Goal: Transaction & Acquisition: Purchase product/service

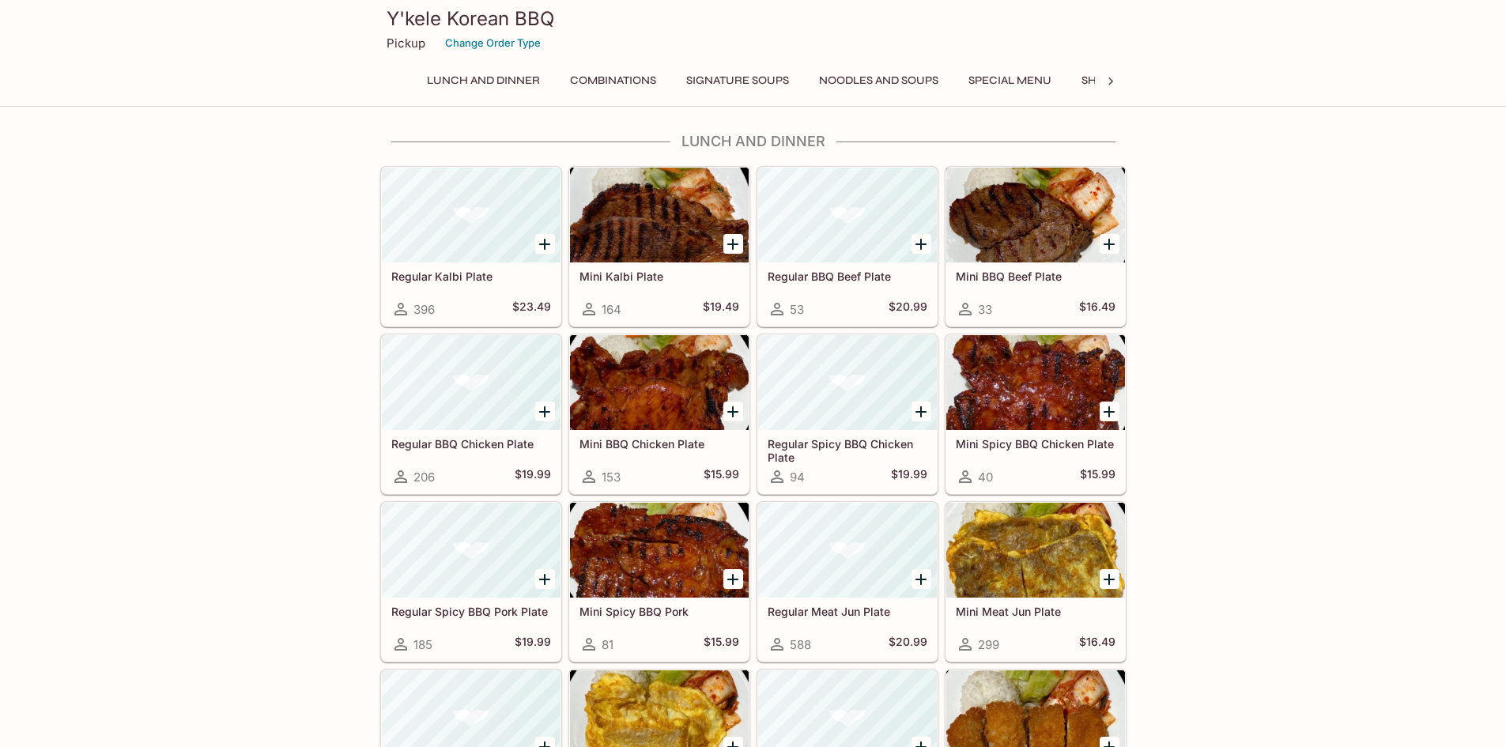
click at [1017, 77] on button "Special Menu" at bounding box center [1009, 81] width 100 height 22
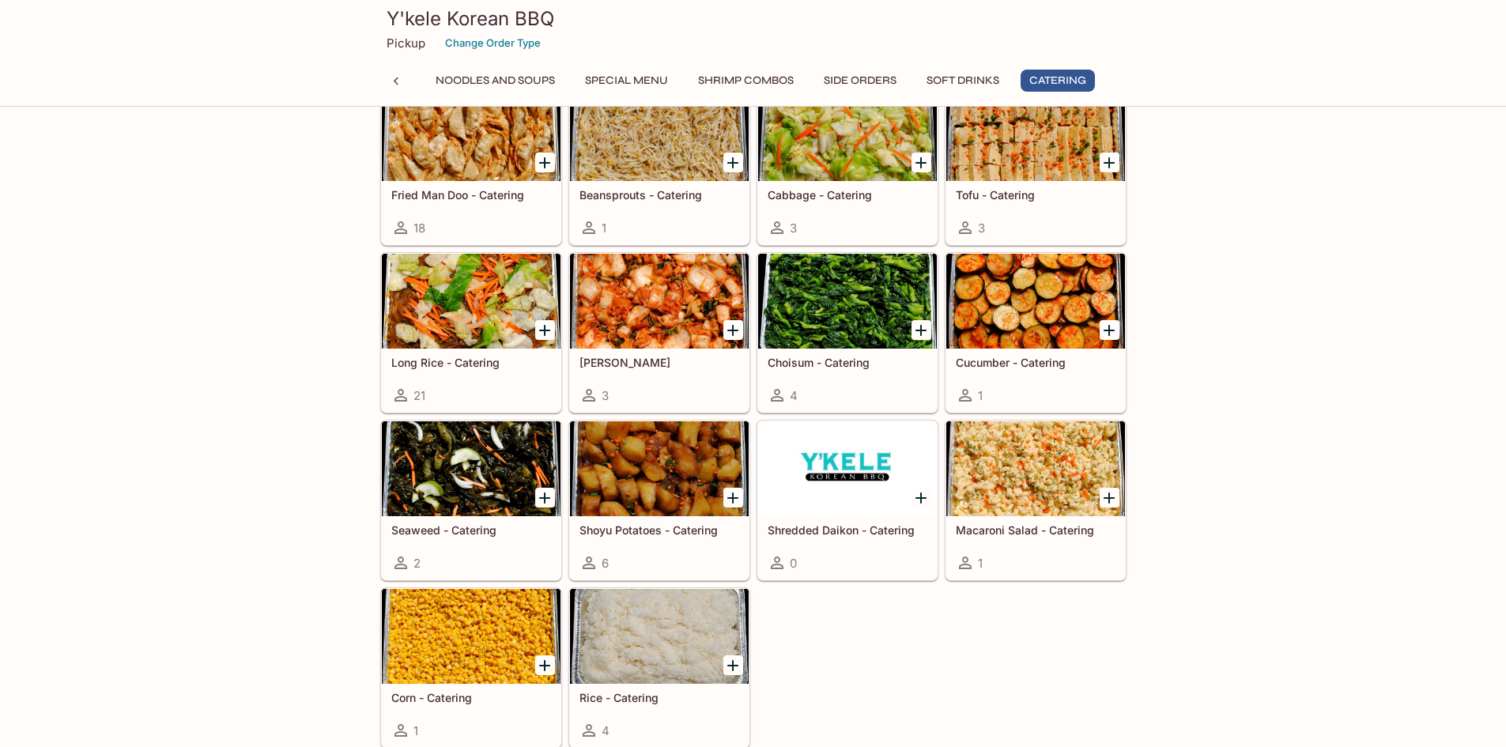
scroll to position [3567, 0]
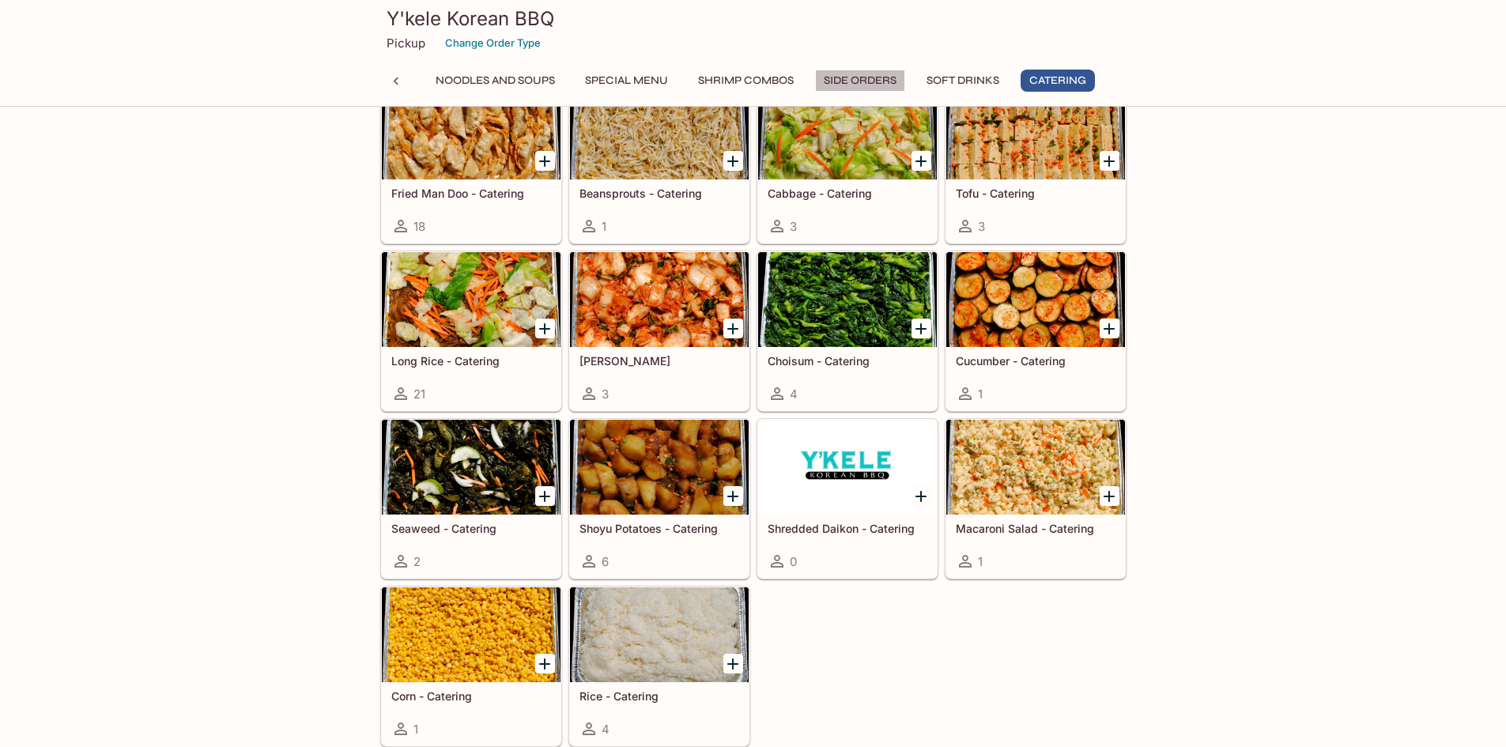
click at [834, 78] on button "Side Orders" at bounding box center [860, 81] width 90 height 22
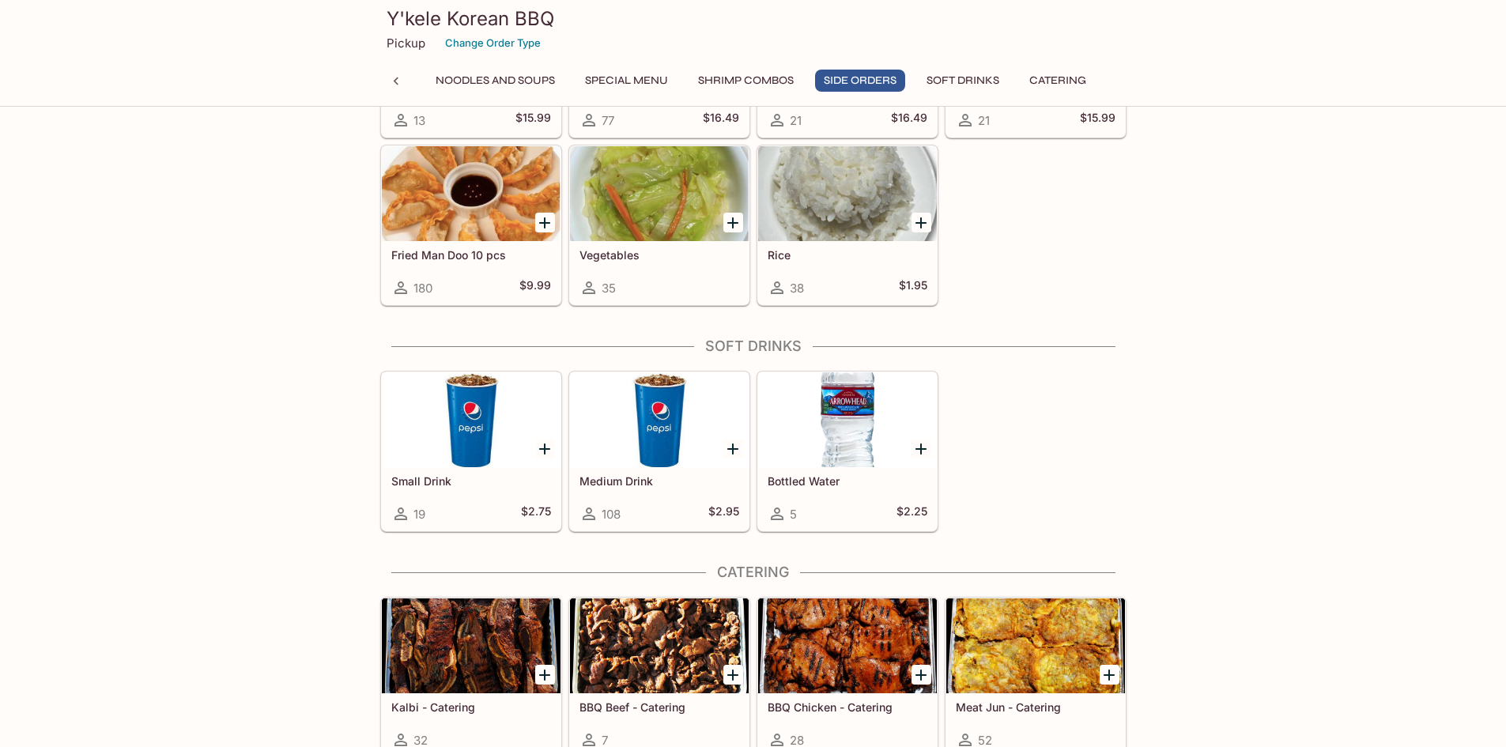
scroll to position [2597, 0]
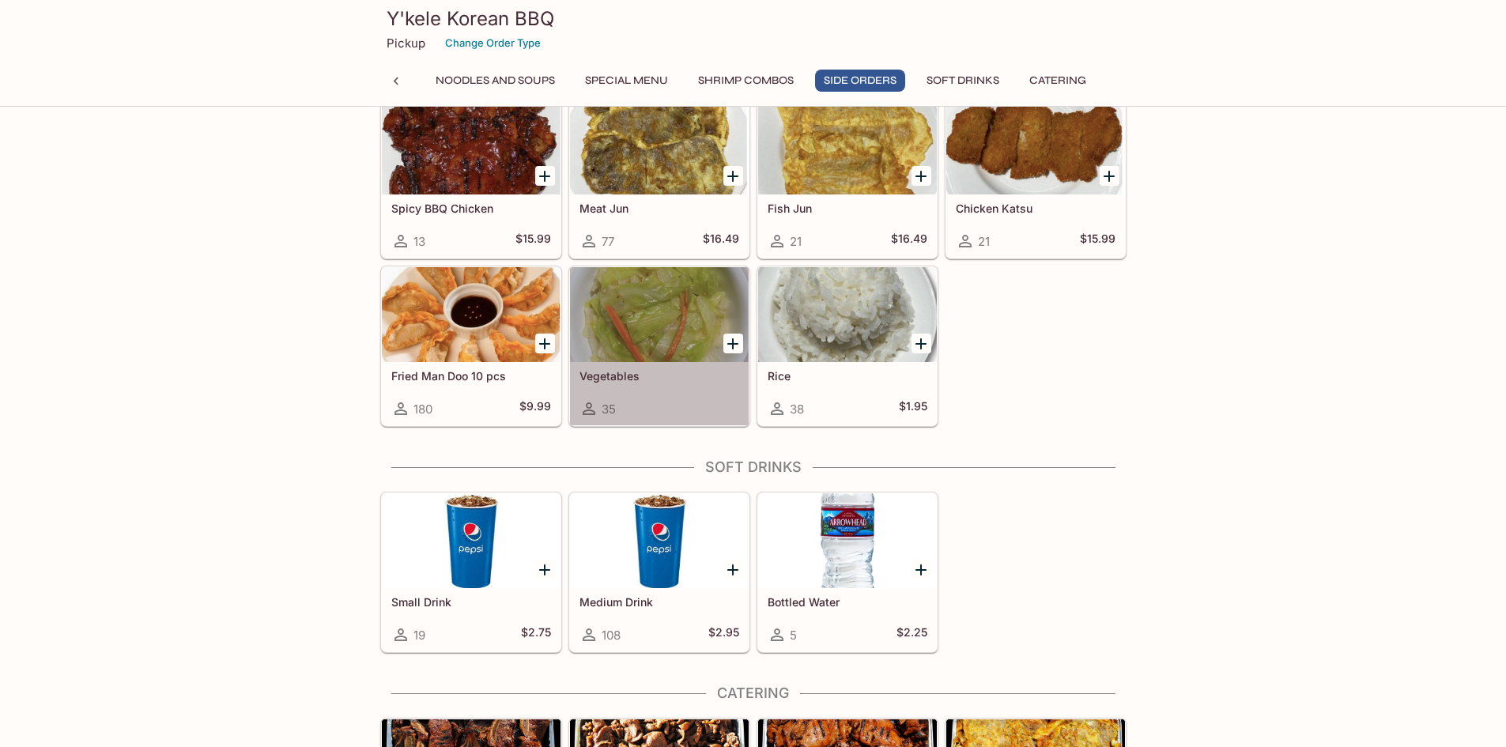
click at [684, 334] on div at bounding box center [659, 314] width 179 height 95
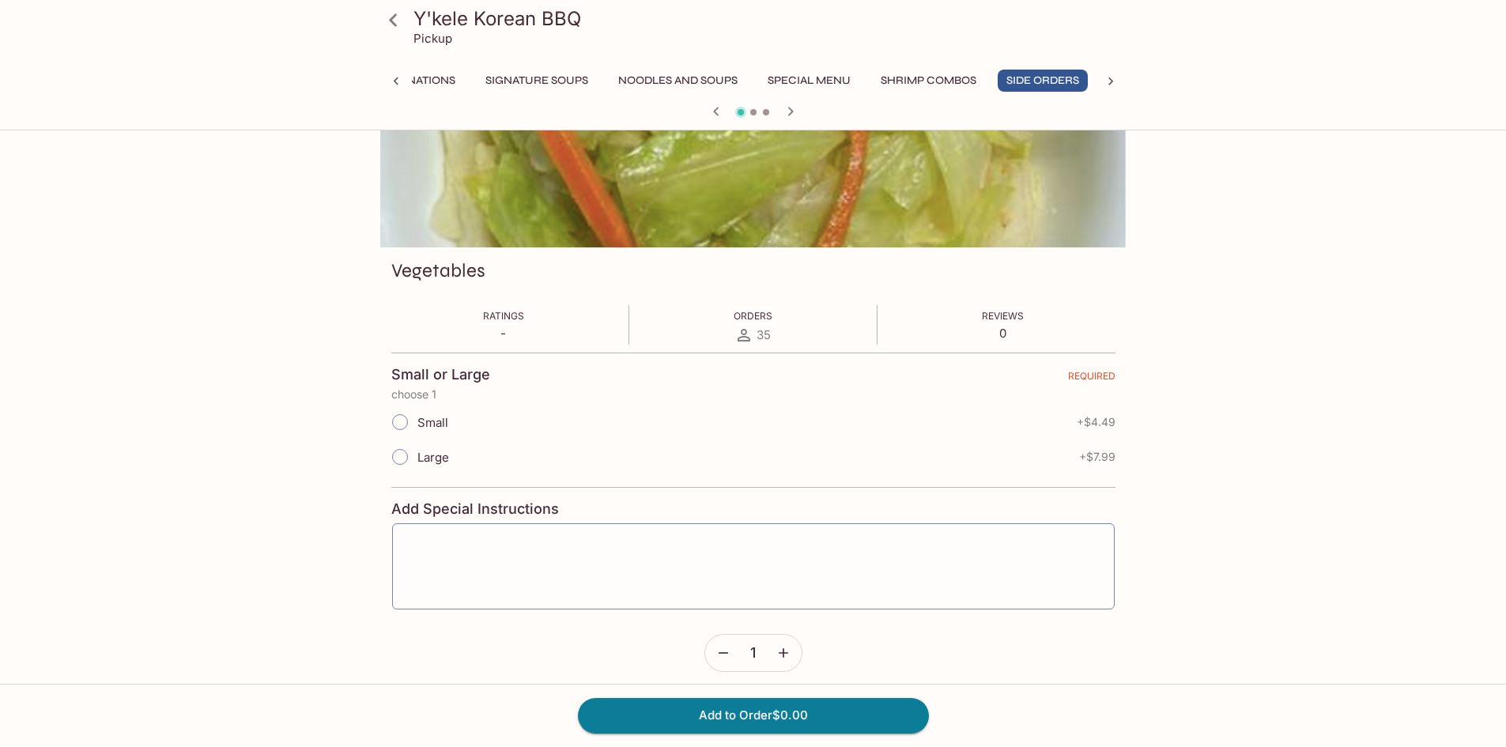
scroll to position [137, 0]
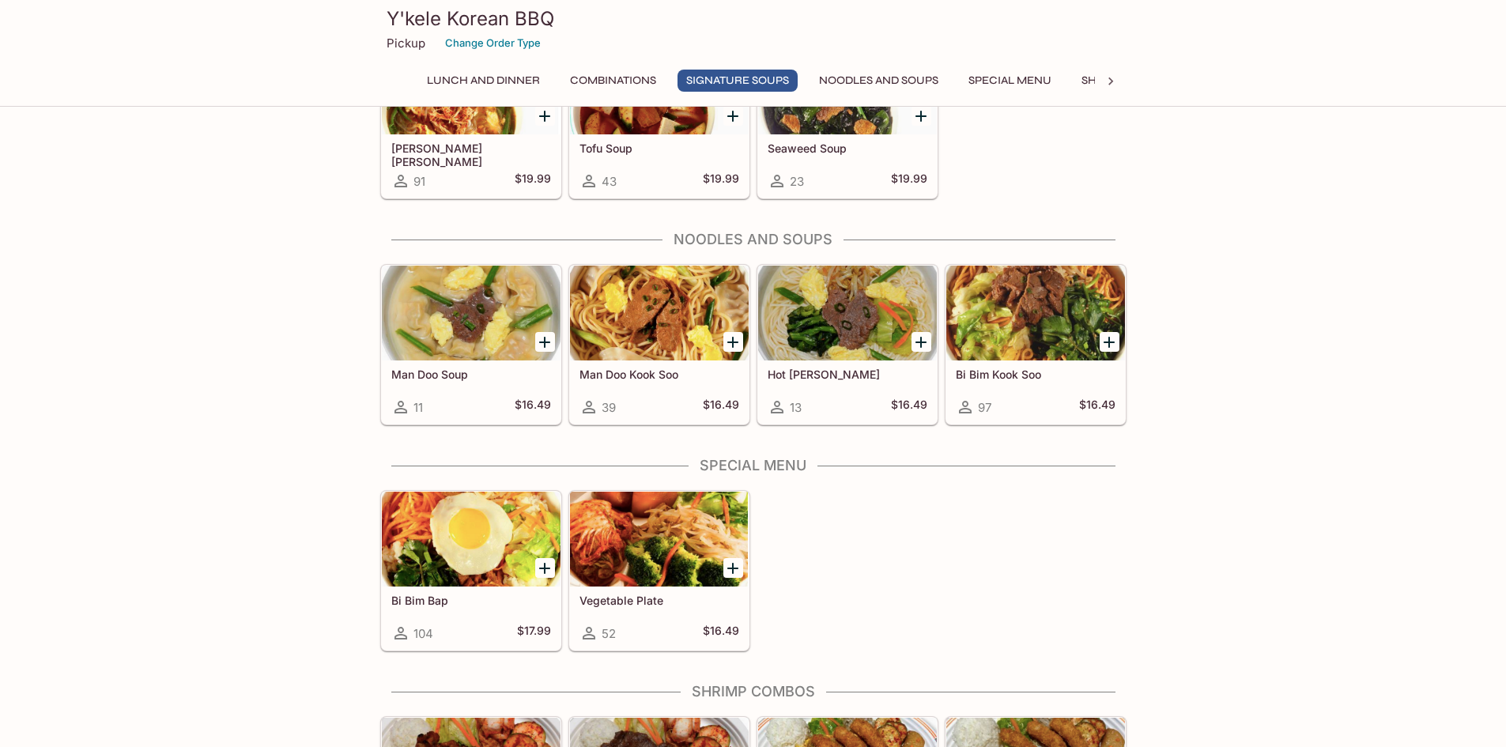
scroll to position [1585, 0]
click at [639, 576] on div at bounding box center [659, 539] width 179 height 95
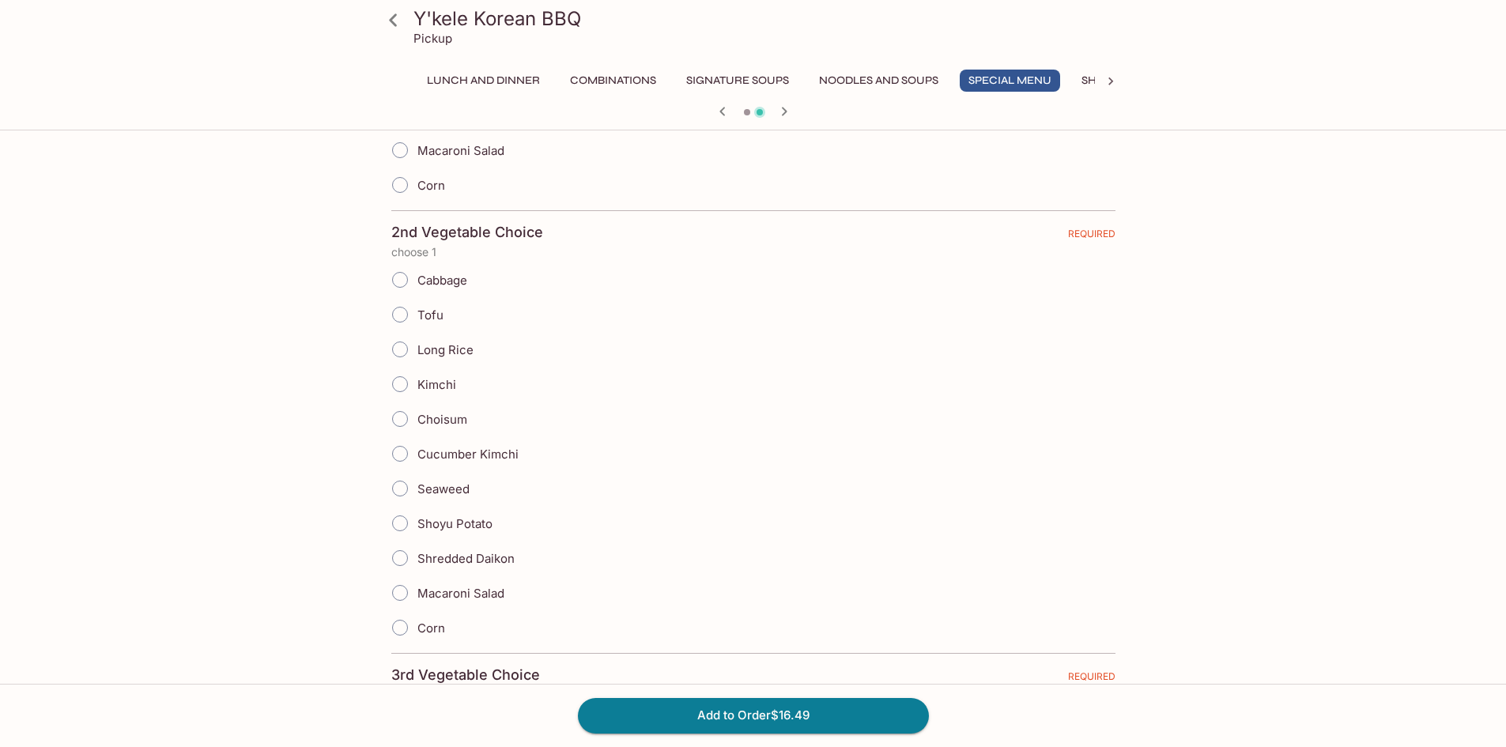
scroll to position [711, 0]
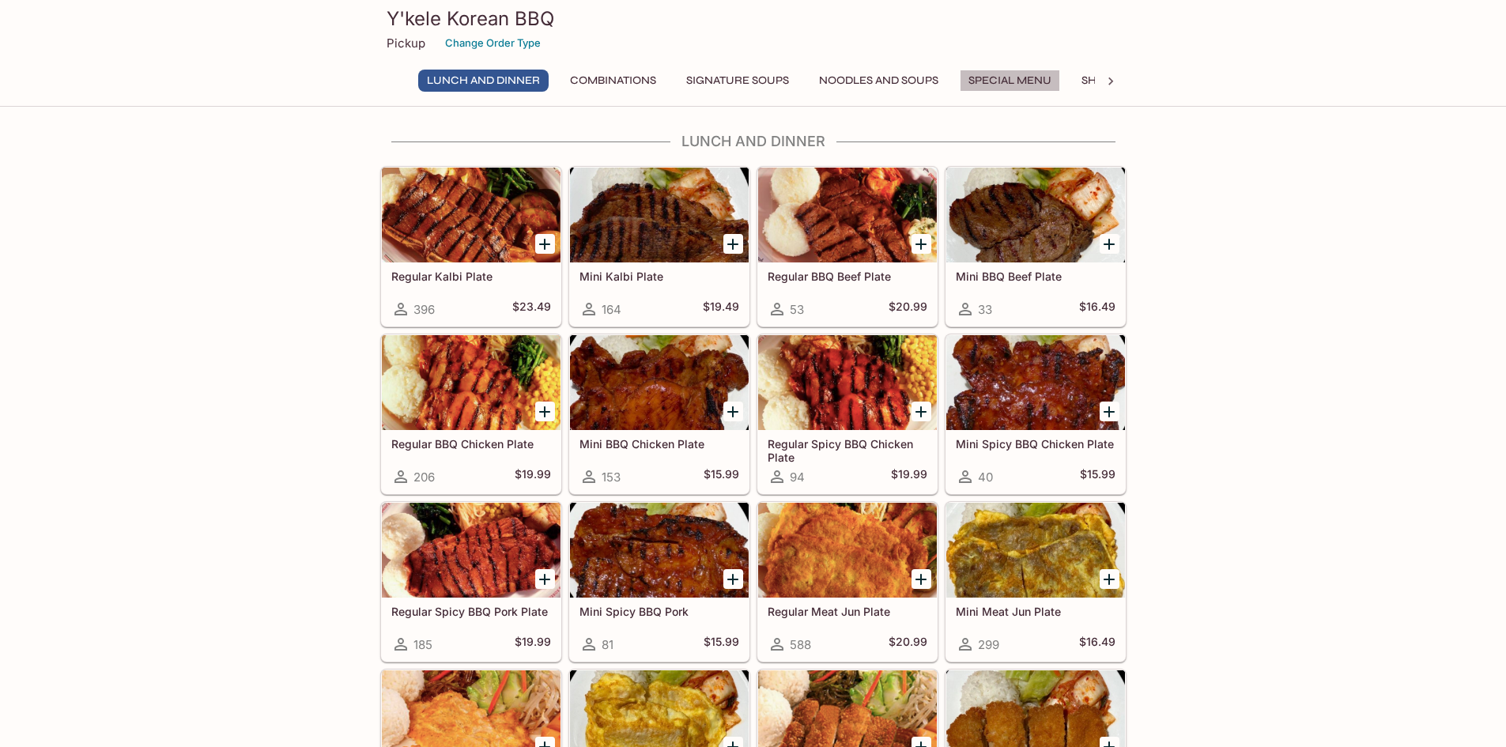
click at [977, 73] on button "Special Menu" at bounding box center [1009, 81] width 100 height 22
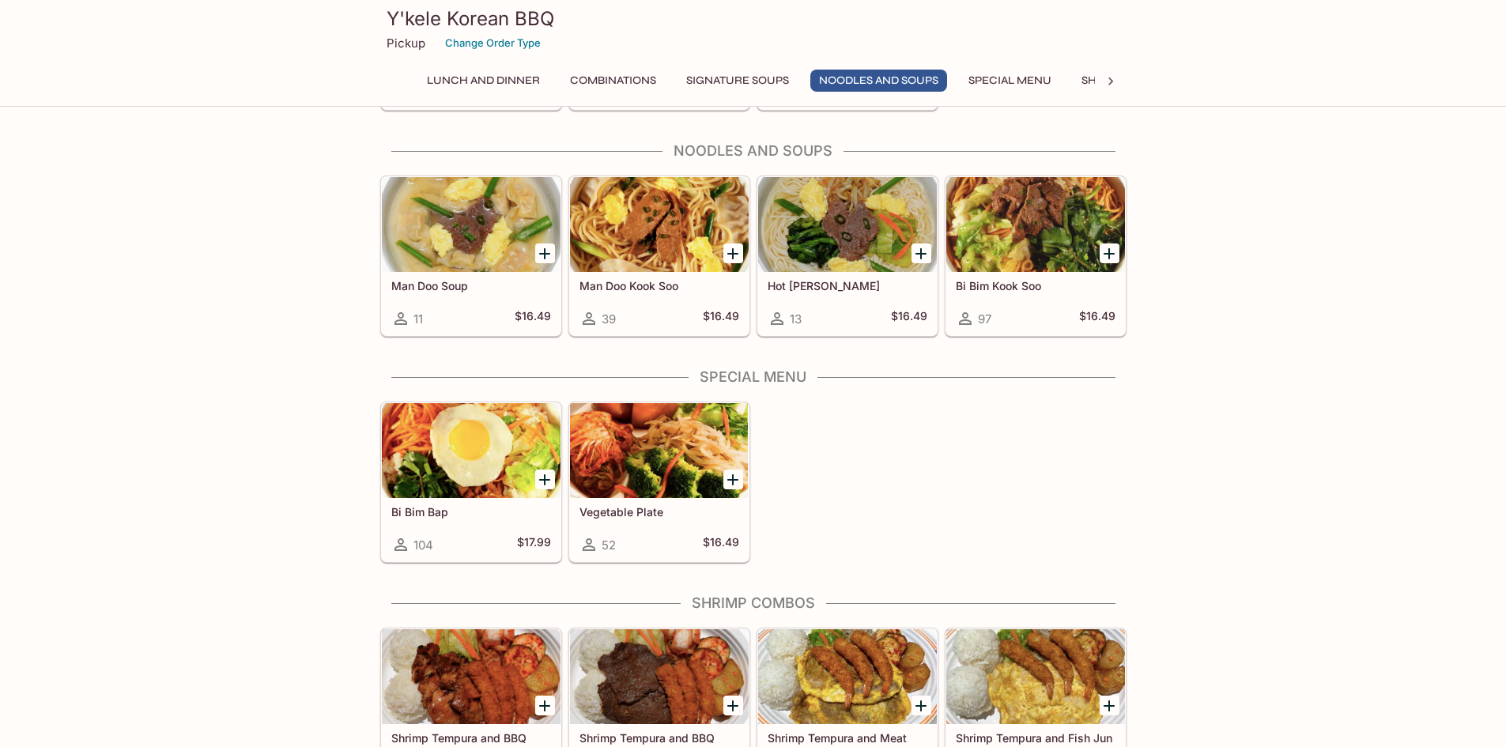
scroll to position [1671, 0]
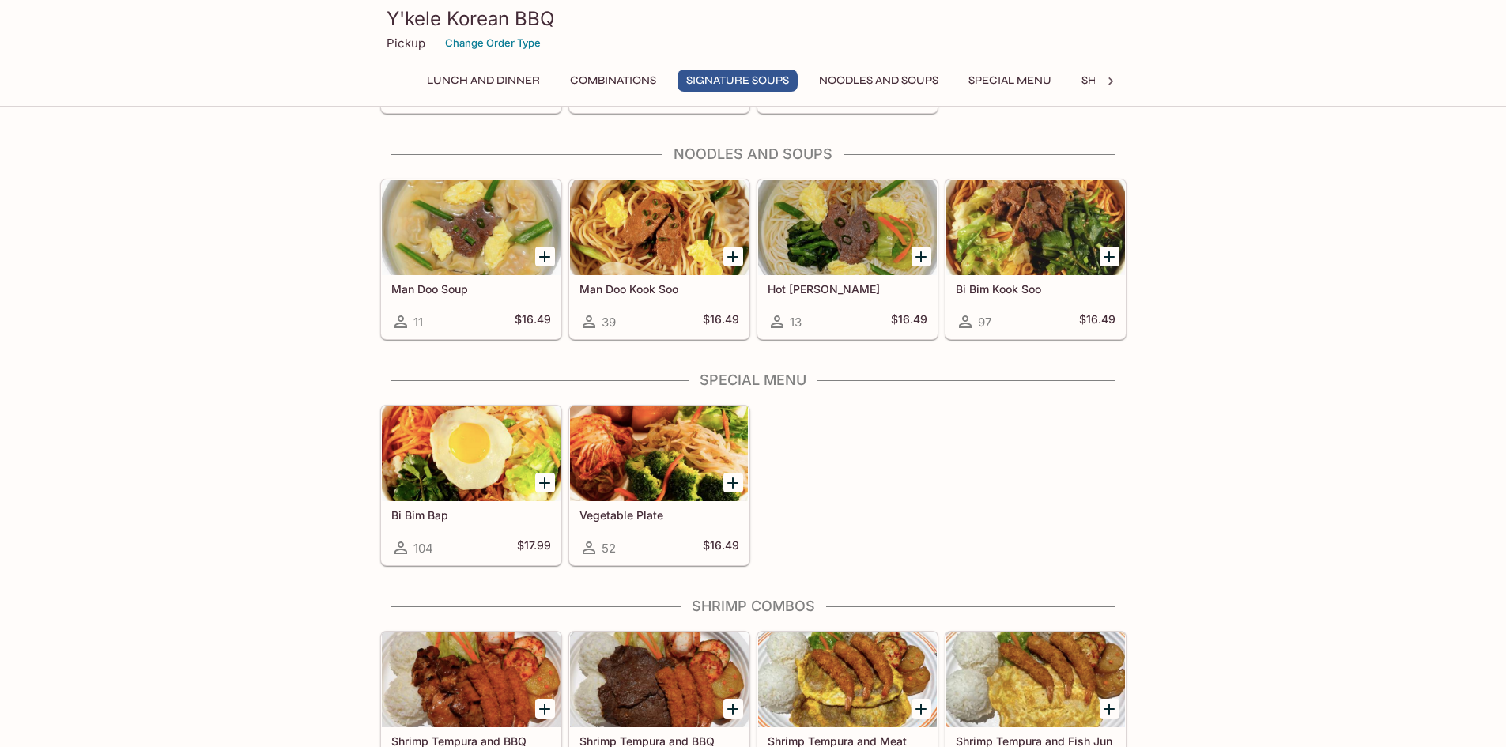
click at [1115, 82] on icon at bounding box center [1110, 81] width 16 height 16
click at [1115, 82] on div "Lunch and Dinner Combinations Signature Soups Noodles and Soups Special Menu Sh…" at bounding box center [753, 86] width 746 height 32
drag, startPoint x: 1065, startPoint y: 78, endPoint x: 1023, endPoint y: 78, distance: 41.1
click at [1023, 78] on button "Catering" at bounding box center [1057, 81] width 74 height 22
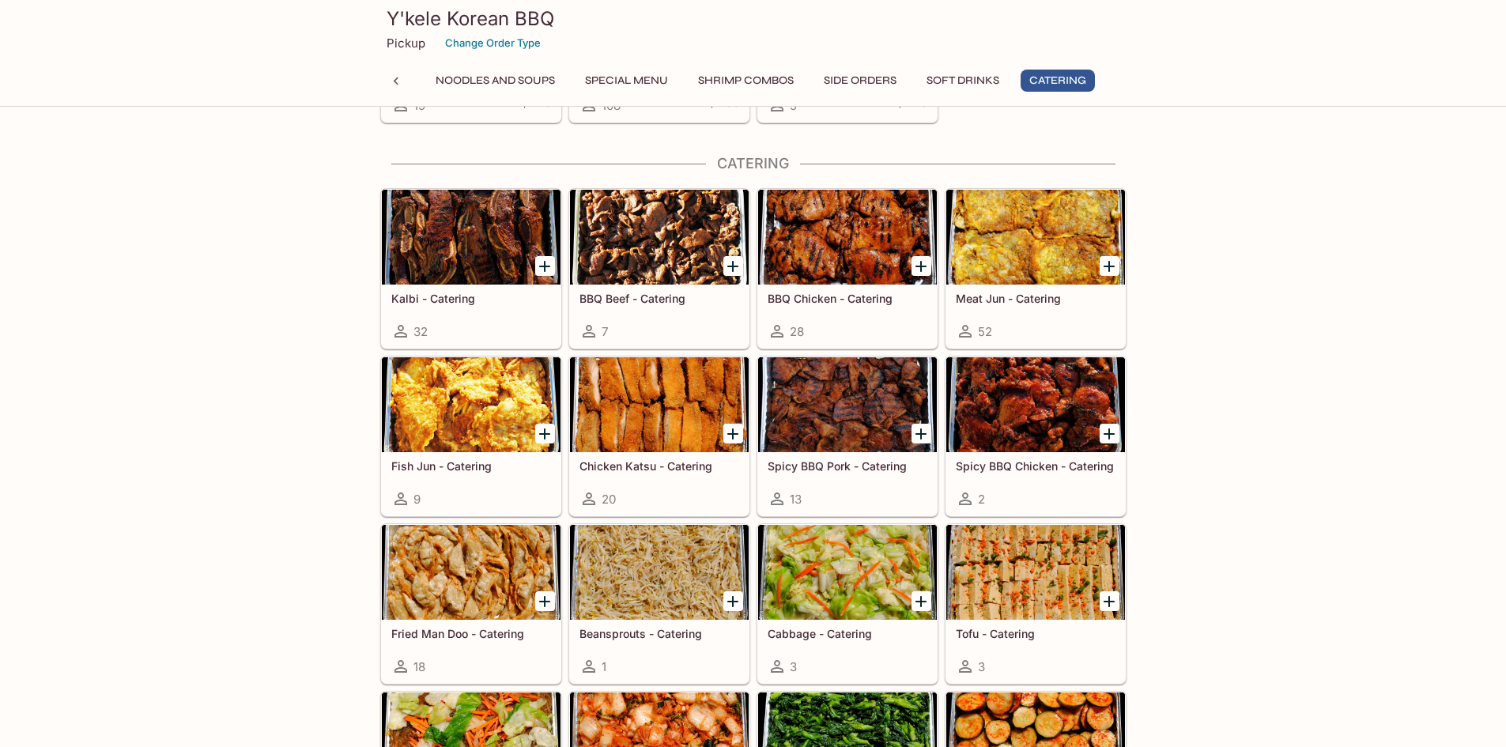
click at [631, 77] on button "Special Menu" at bounding box center [626, 81] width 100 height 22
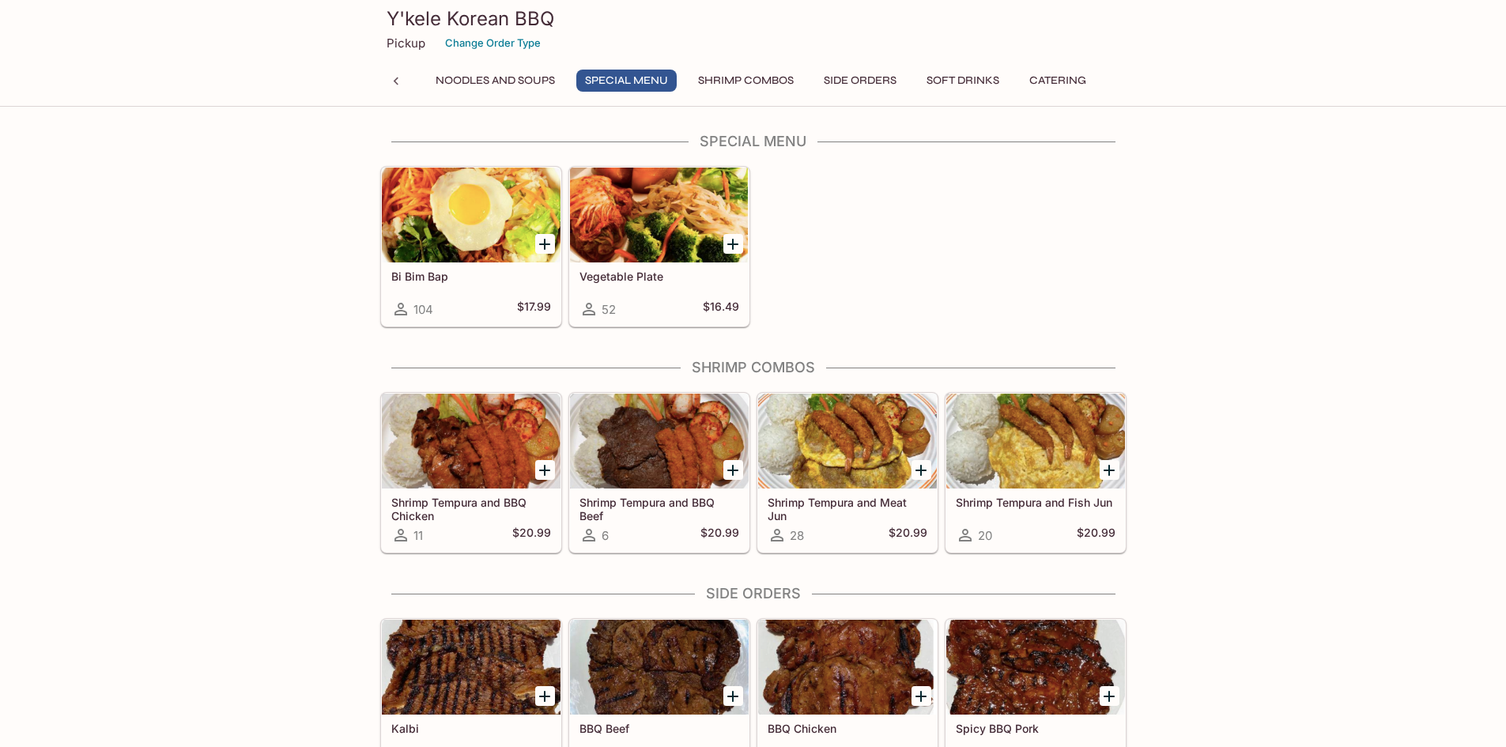
scroll to position [1908, 0]
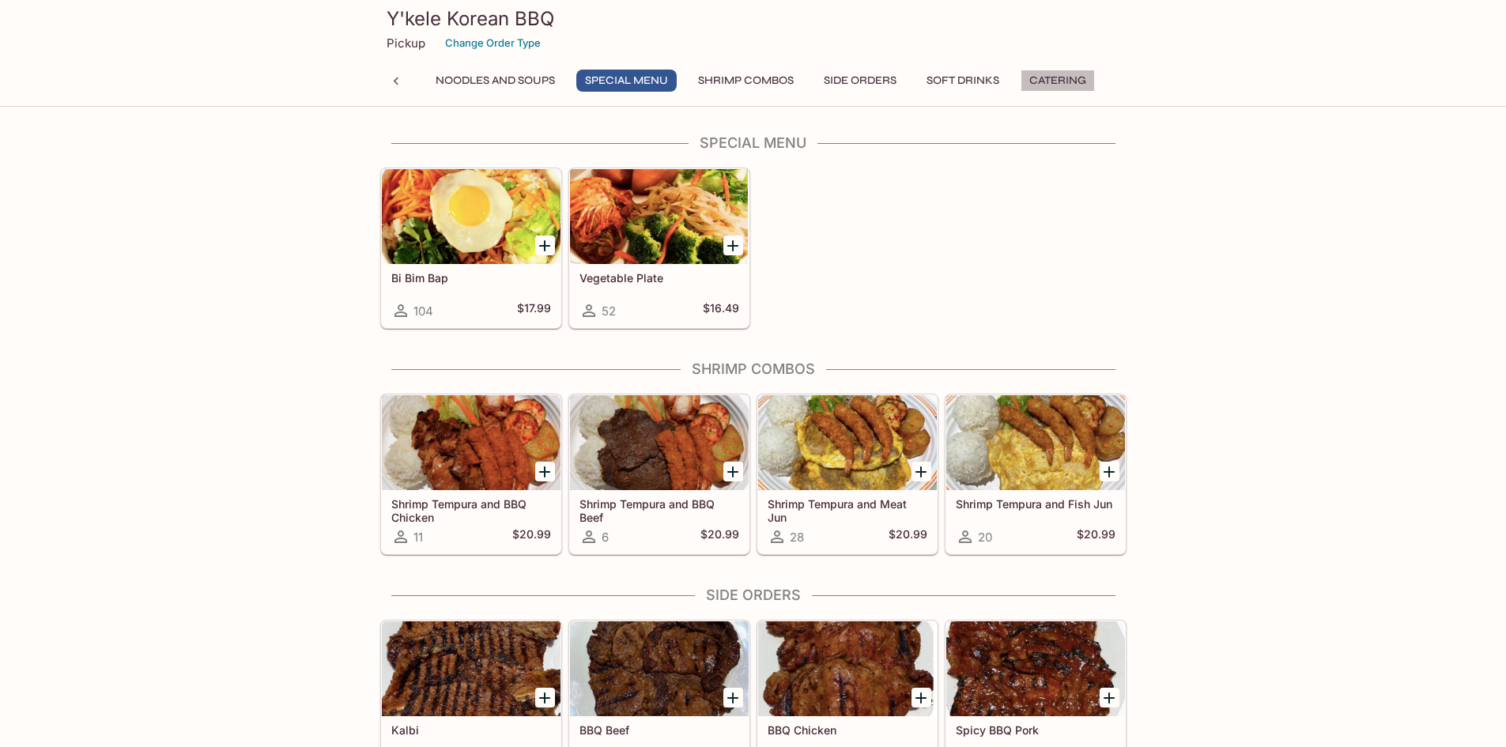
click at [1057, 73] on button "Catering" at bounding box center [1057, 81] width 74 height 22
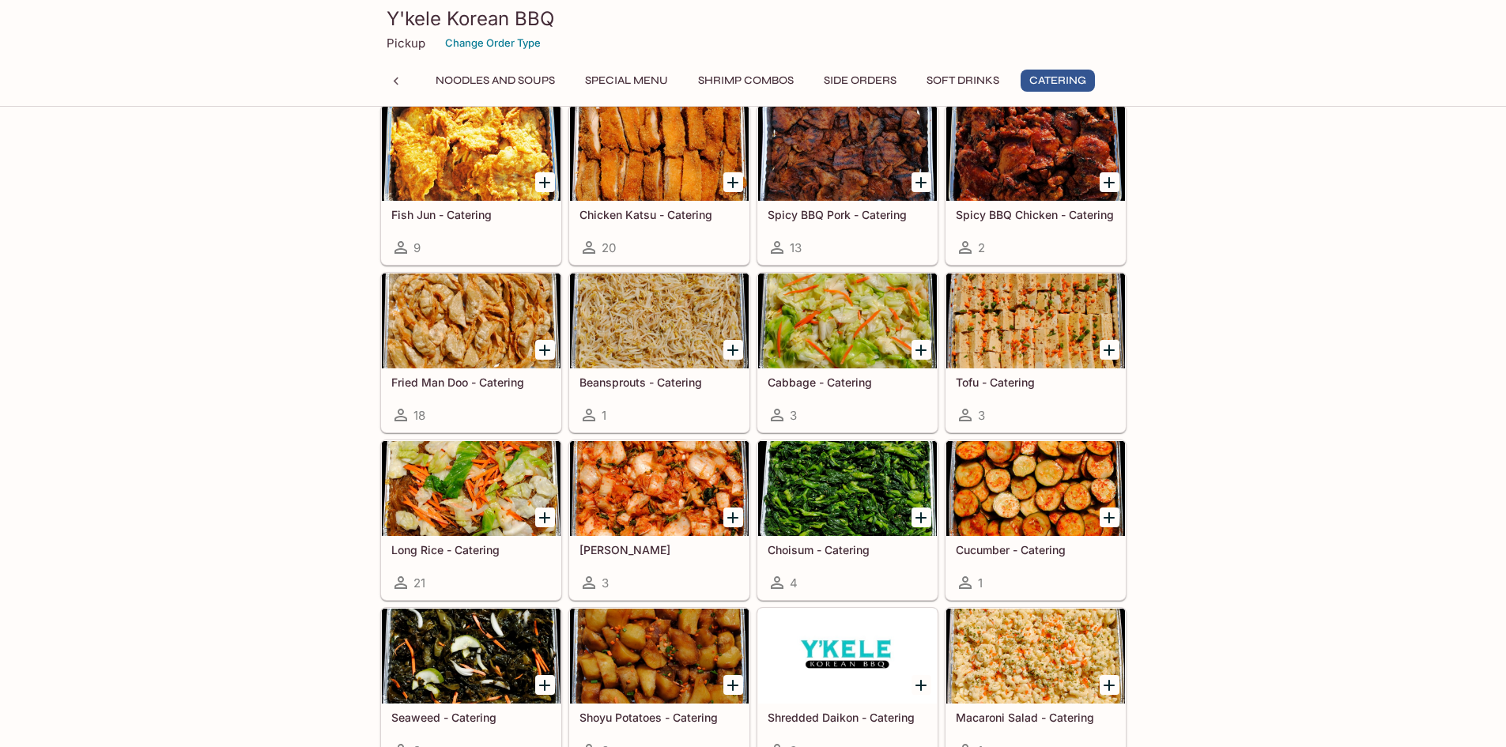
scroll to position [3384, 0]
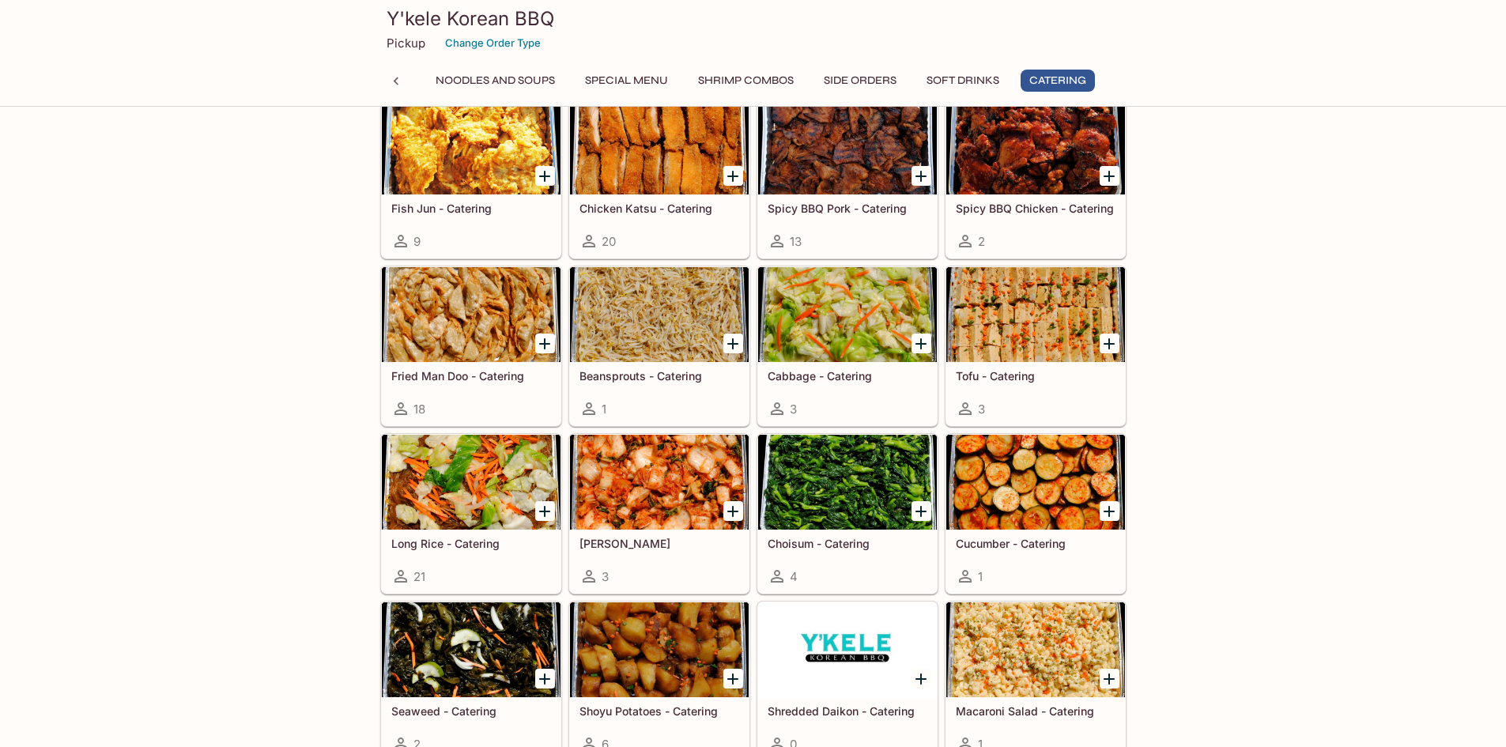
click at [868, 514] on div at bounding box center [847, 482] width 179 height 95
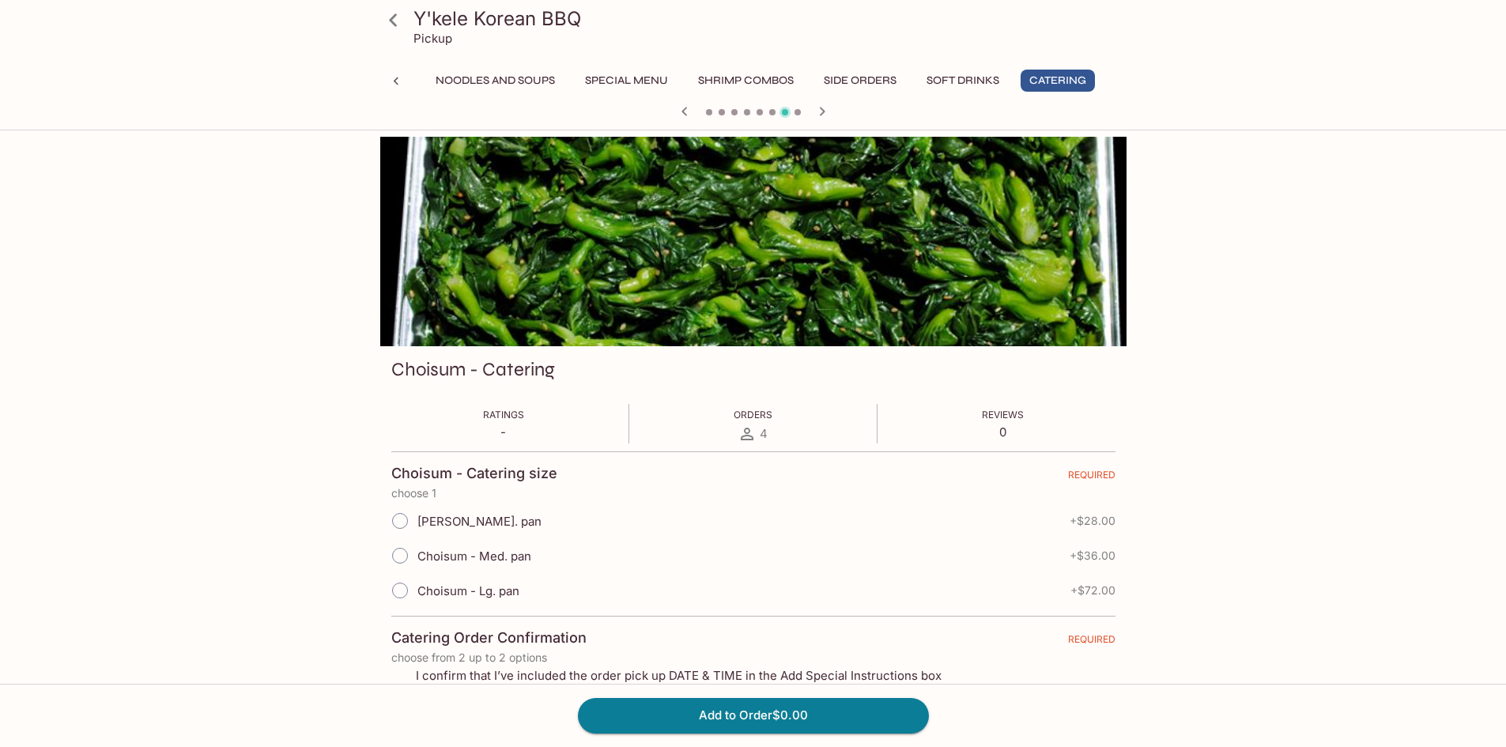
click at [1047, 79] on button "Catering" at bounding box center [1057, 81] width 74 height 22
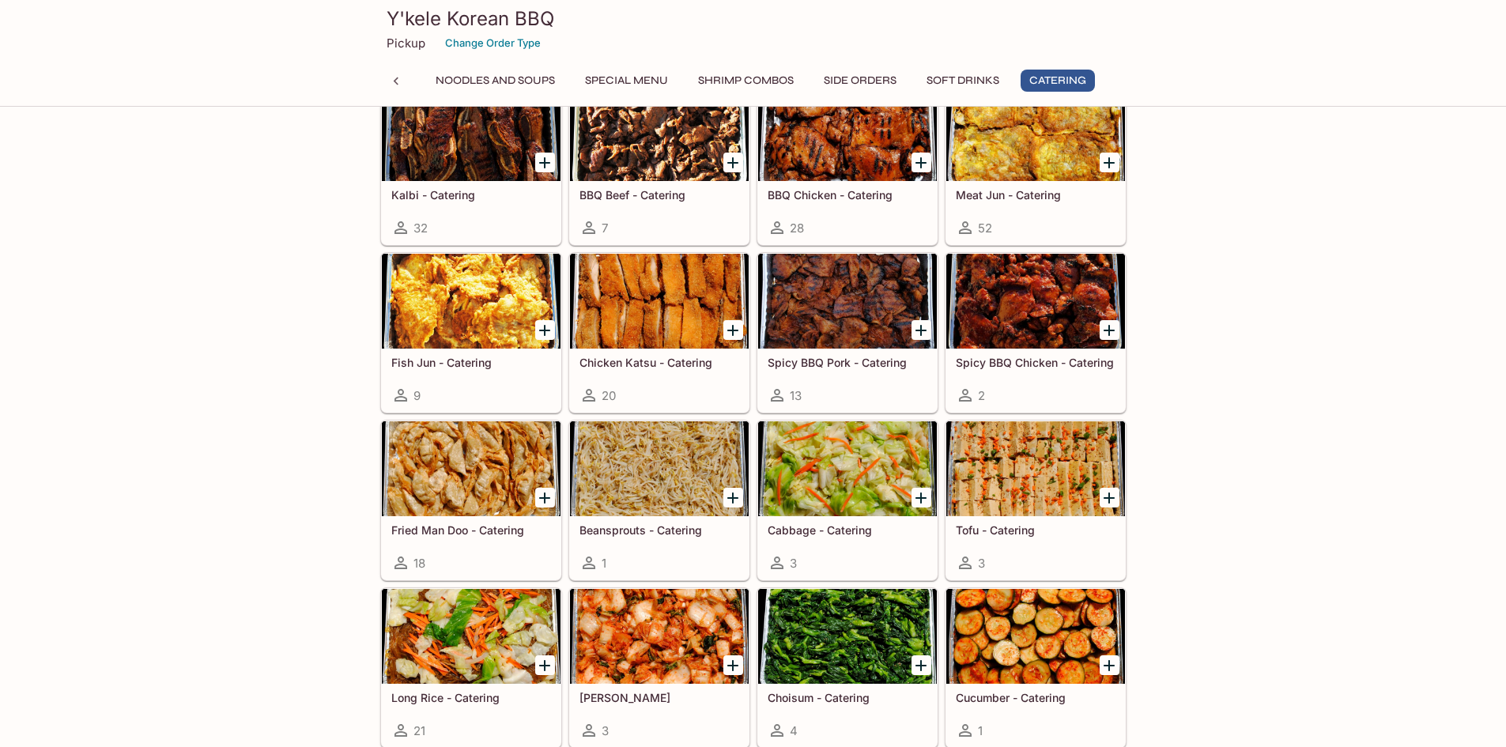
scroll to position [3402, 0]
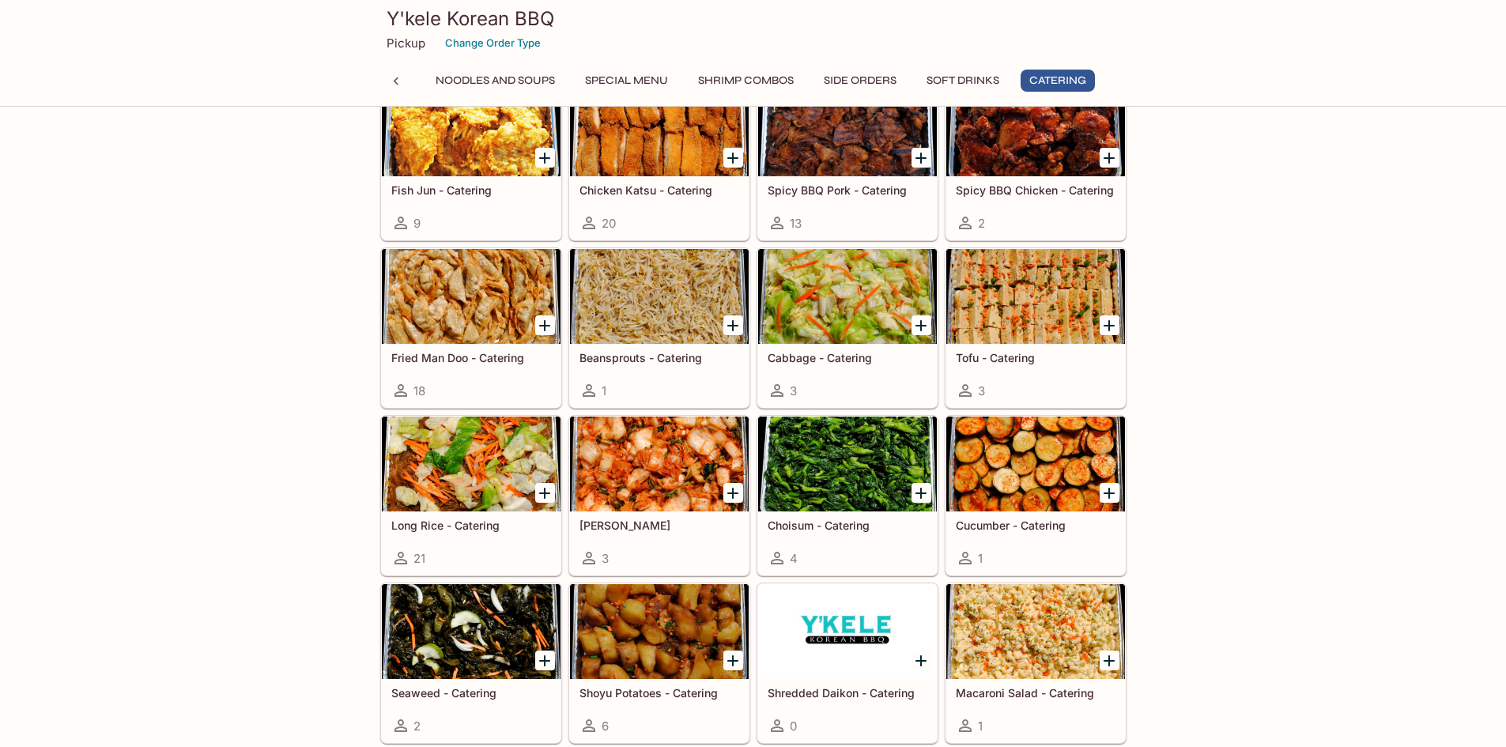
click at [782, 562] on icon at bounding box center [777, 558] width 13 height 13
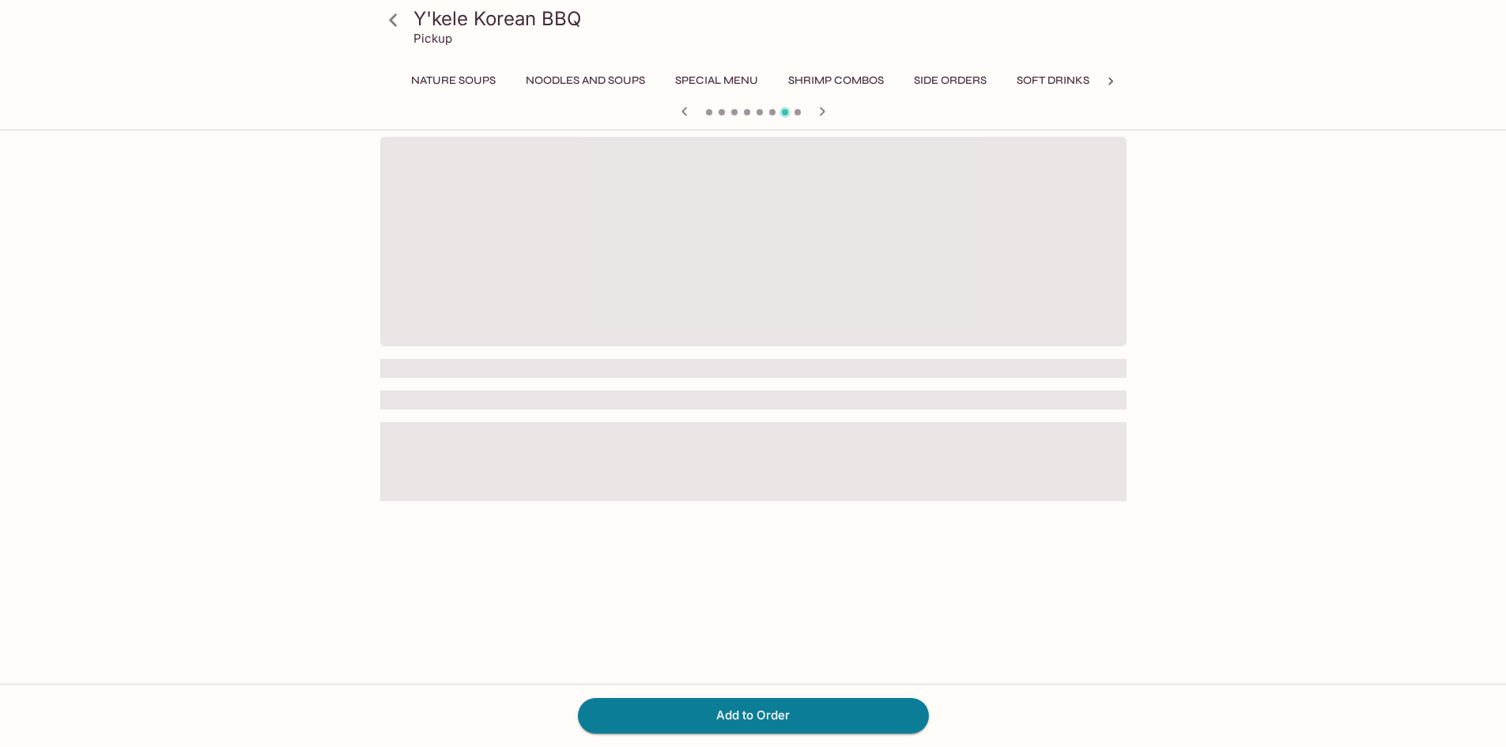
scroll to position [0, 391]
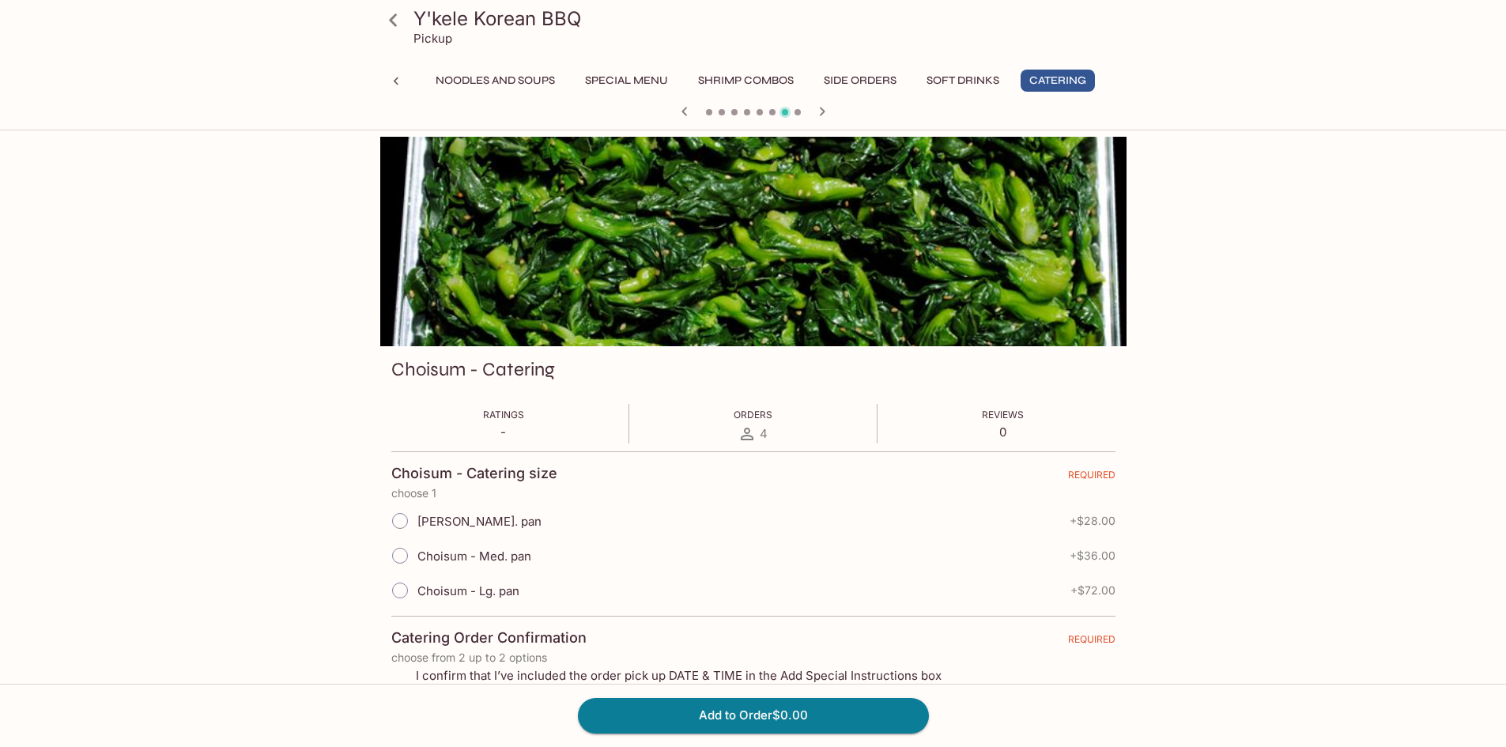
click at [750, 432] on icon at bounding box center [746, 433] width 19 height 19
click at [750, 420] on span "Orders" at bounding box center [752, 415] width 39 height 12
click at [1259, 429] on div "Y'kele Korean BBQ Pickup Lunch and Dinner Combinations Signature Soups Noodles …" at bounding box center [753, 510] width 1506 height 747
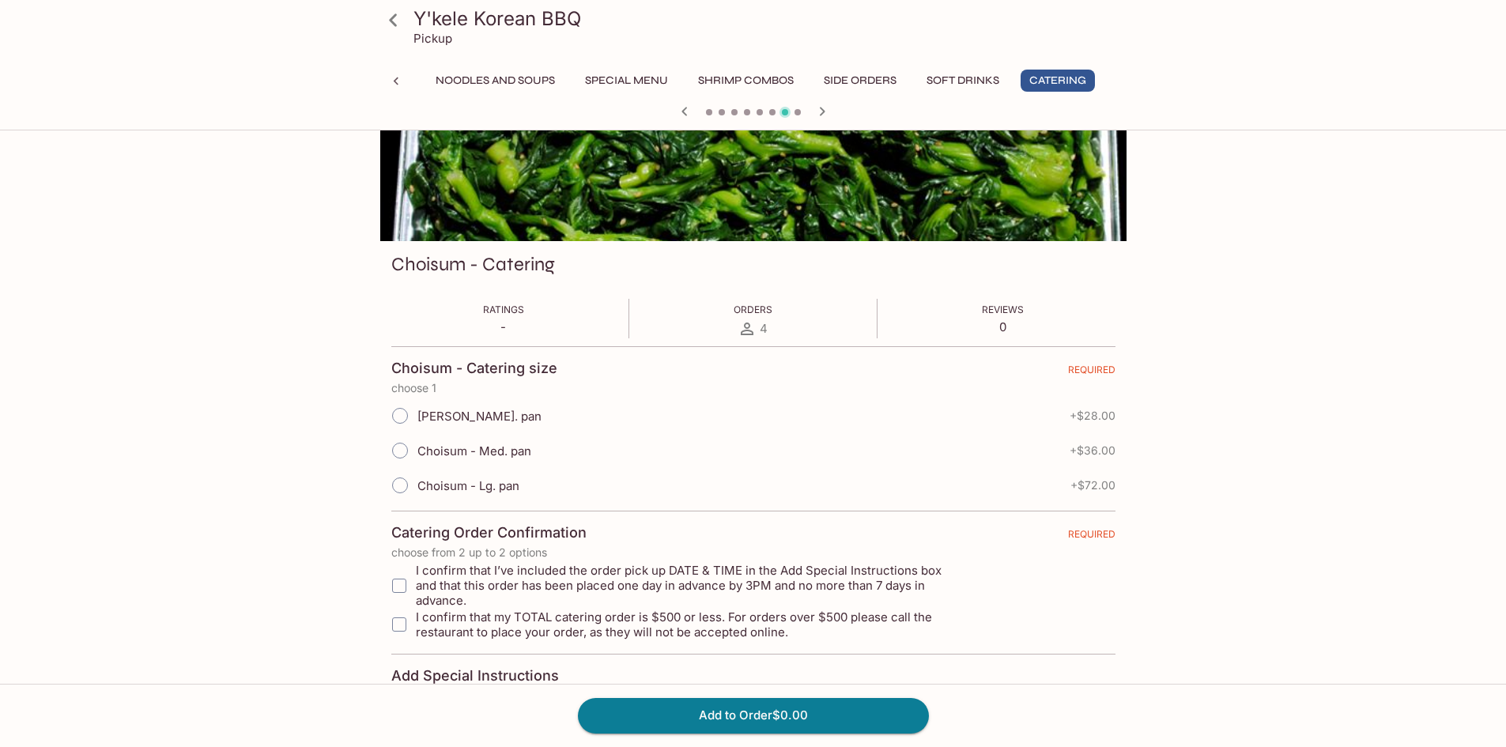
scroll to position [272, 0]
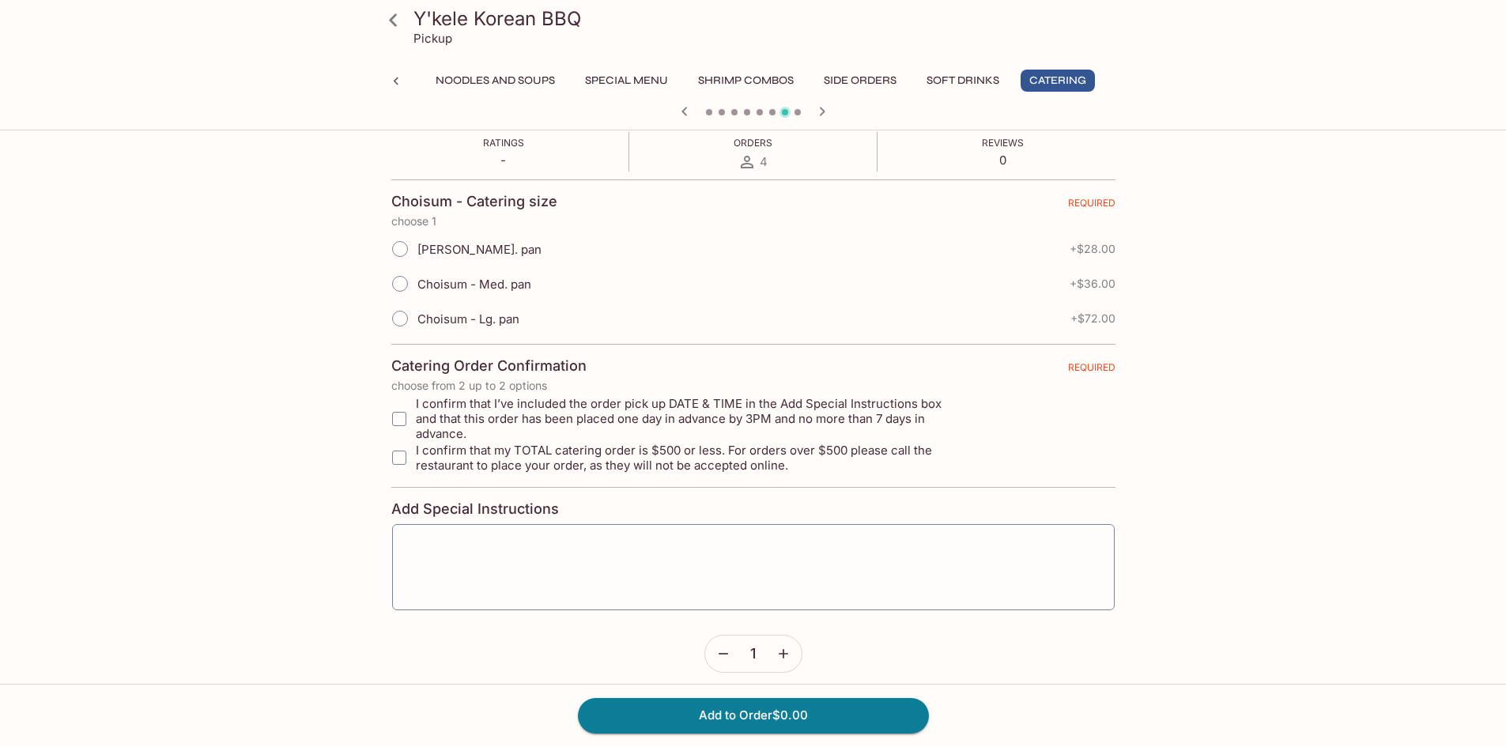
click at [392, 405] on input "I confirm that I’ve included the order pick up DATE & TIME in the Add Special I…" at bounding box center [399, 419] width 32 height 32
click at [404, 412] on input "I confirm that I’ve included the order pick up DATE & TIME in the Add Special I…" at bounding box center [399, 419] width 32 height 32
checkbox input "false"
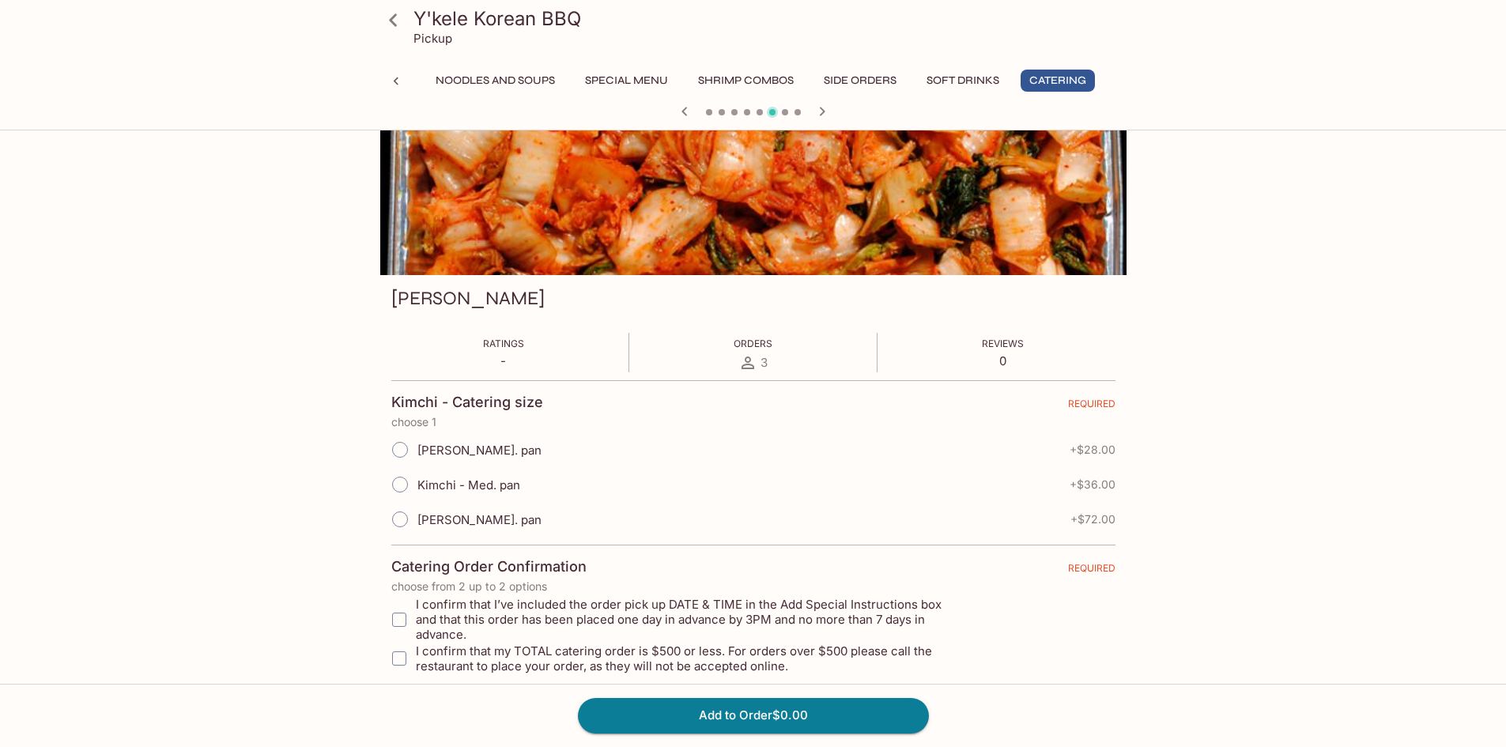
scroll to position [0, 0]
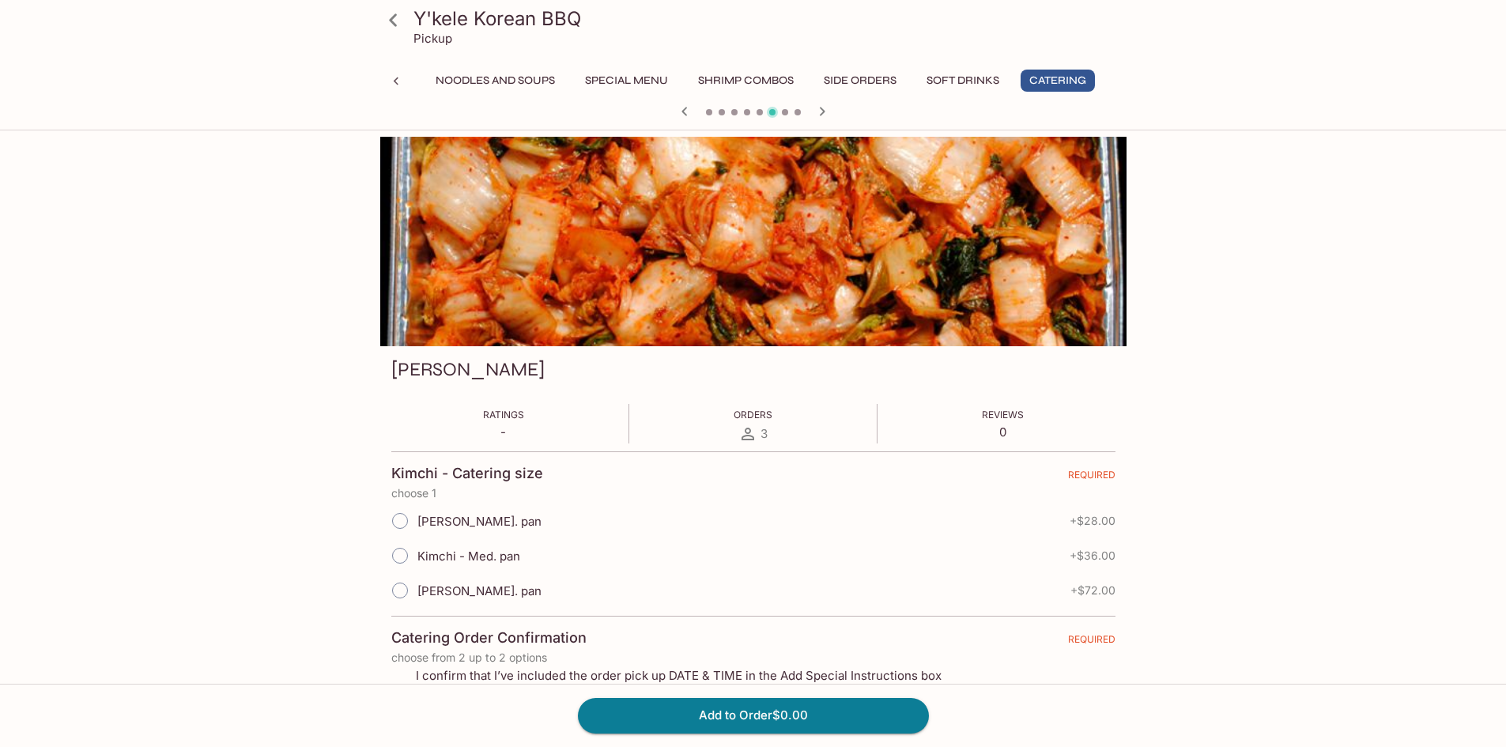
click at [786, 112] on span at bounding box center [785, 112] width 6 height 6
click at [816, 112] on icon "button" at bounding box center [821, 111] width 19 height 19
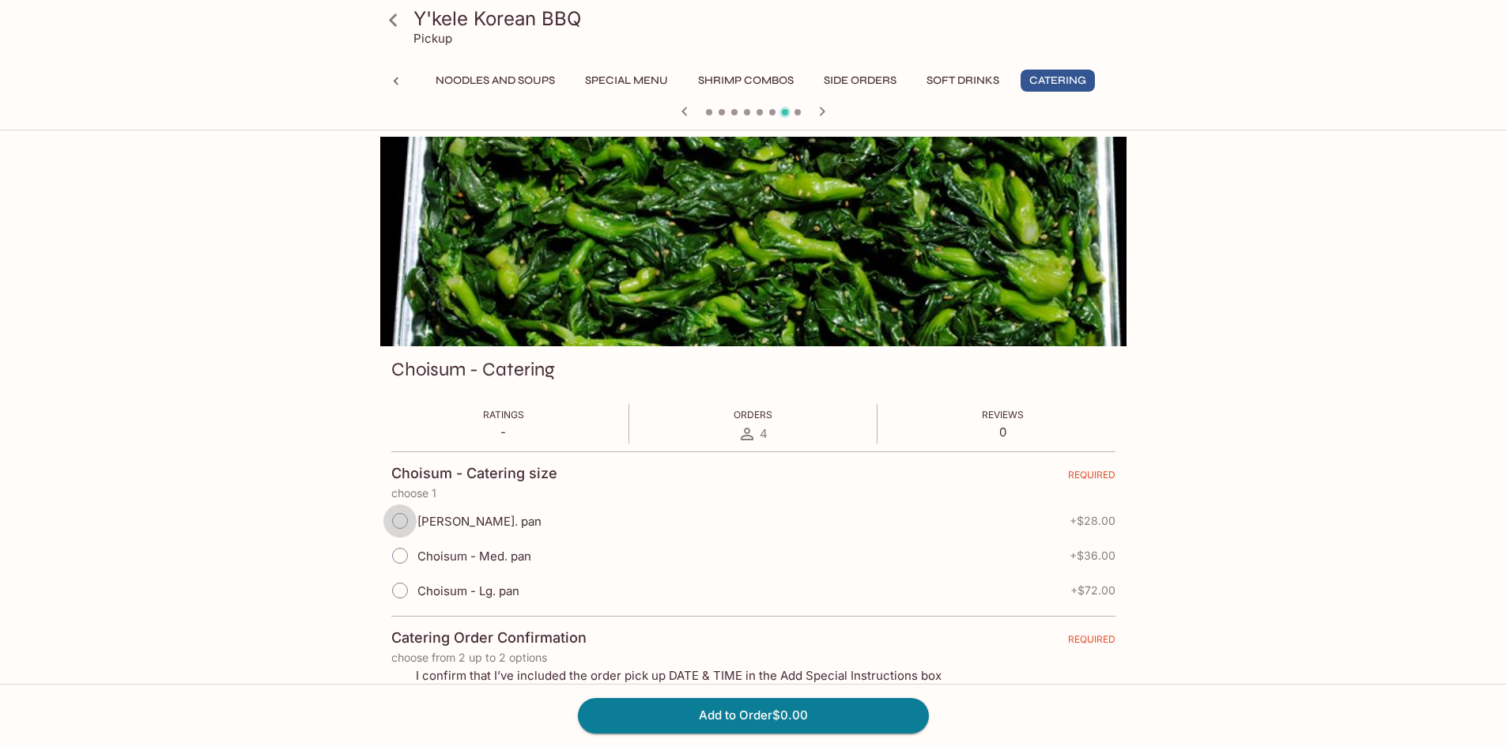
click at [398, 526] on input "[PERSON_NAME]. pan" at bounding box center [399, 520] width 33 height 33
radio input "true"
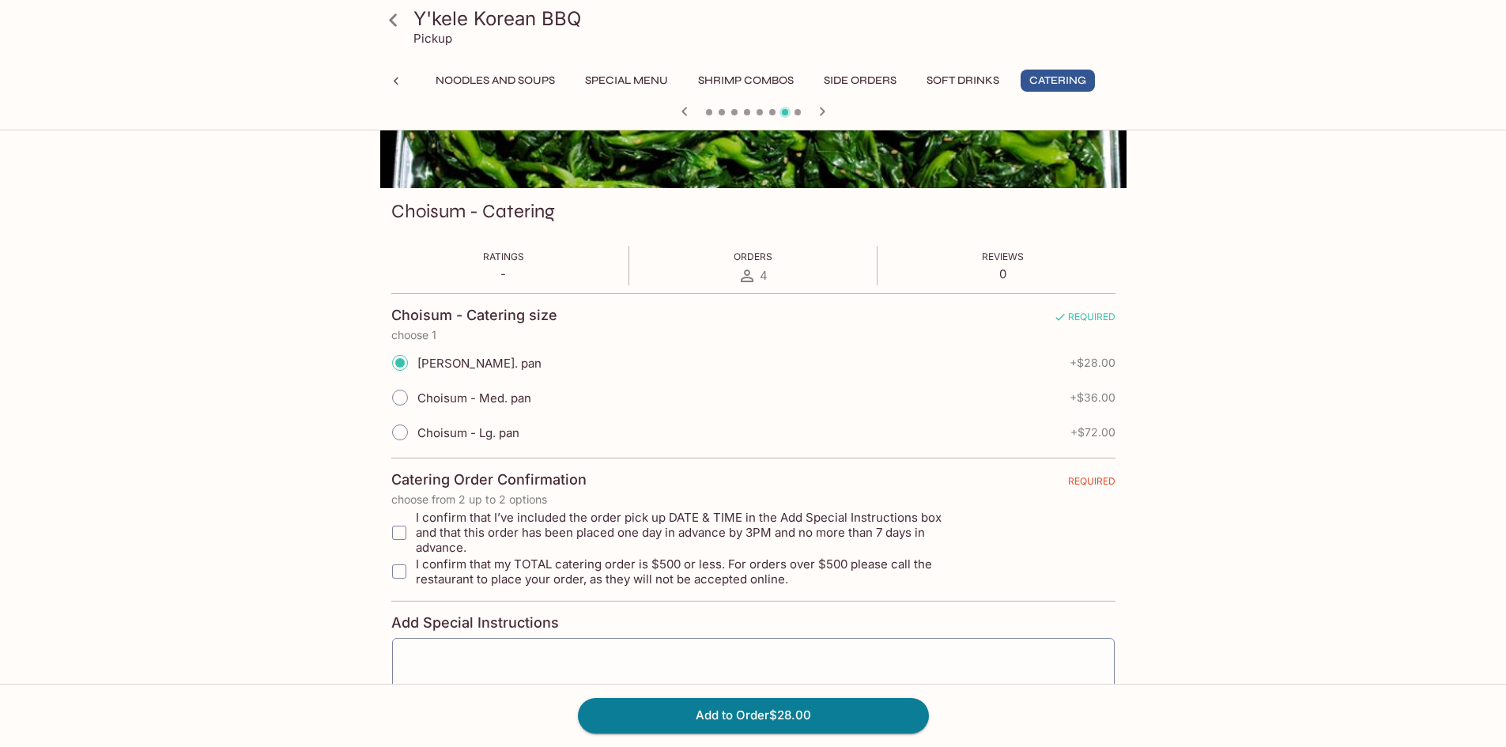
scroll to position [237, 0]
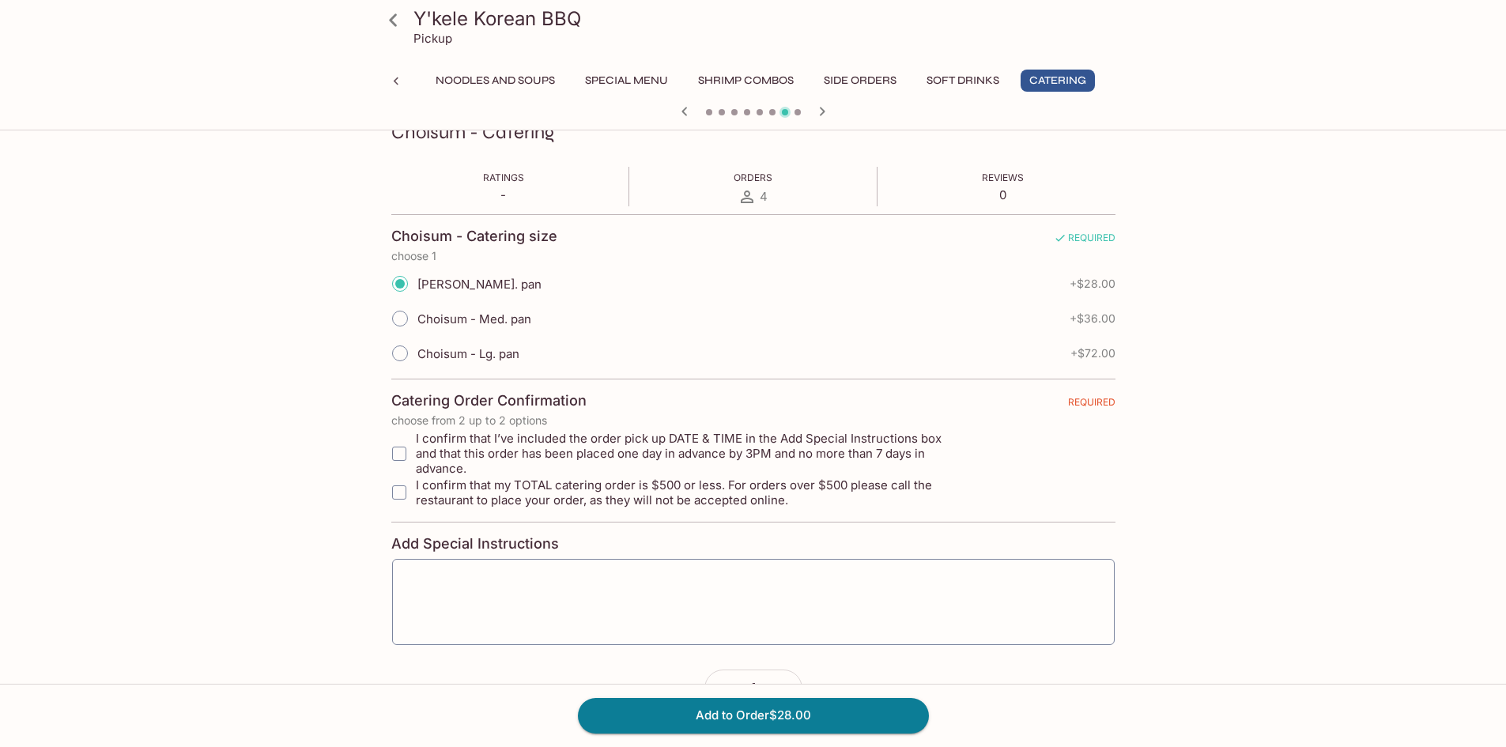
click at [405, 447] on input "I confirm that I’ve included the order pick up DATE & TIME in the Add Special I…" at bounding box center [399, 454] width 32 height 32
checkbox input "true"
click at [401, 488] on input "I confirm that my TOTAL catering order is $500 or less. For orders over $500 pl…" at bounding box center [399, 493] width 32 height 32
click at [402, 477] on input "I confirm that my TOTAL catering order is $500 or less. For orders over $500 pl…" at bounding box center [399, 493] width 32 height 32
checkbox input "false"
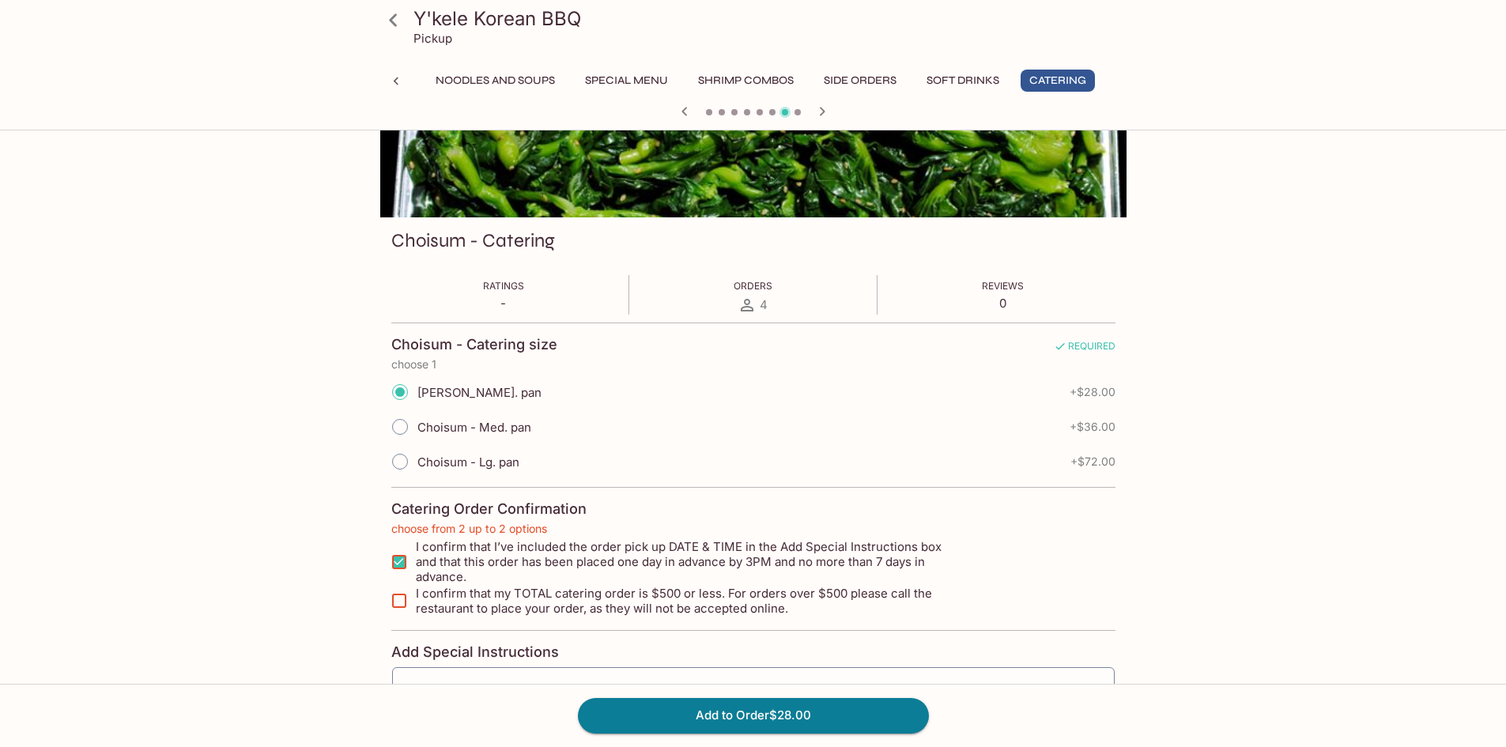
scroll to position [35, 0]
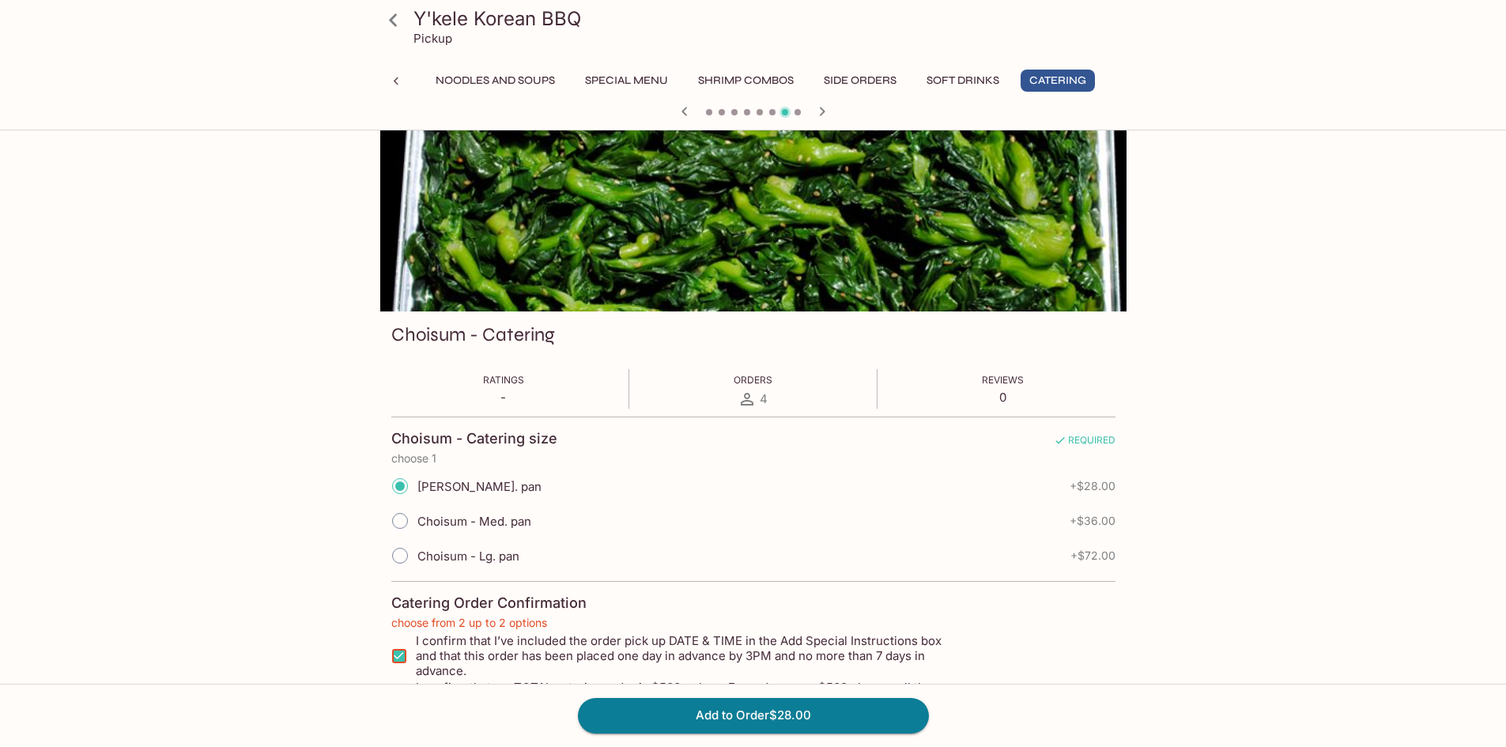
click at [775, 378] on div "Ratings - Orders 4 Reviews 0" at bounding box center [753, 389] width 724 height 40
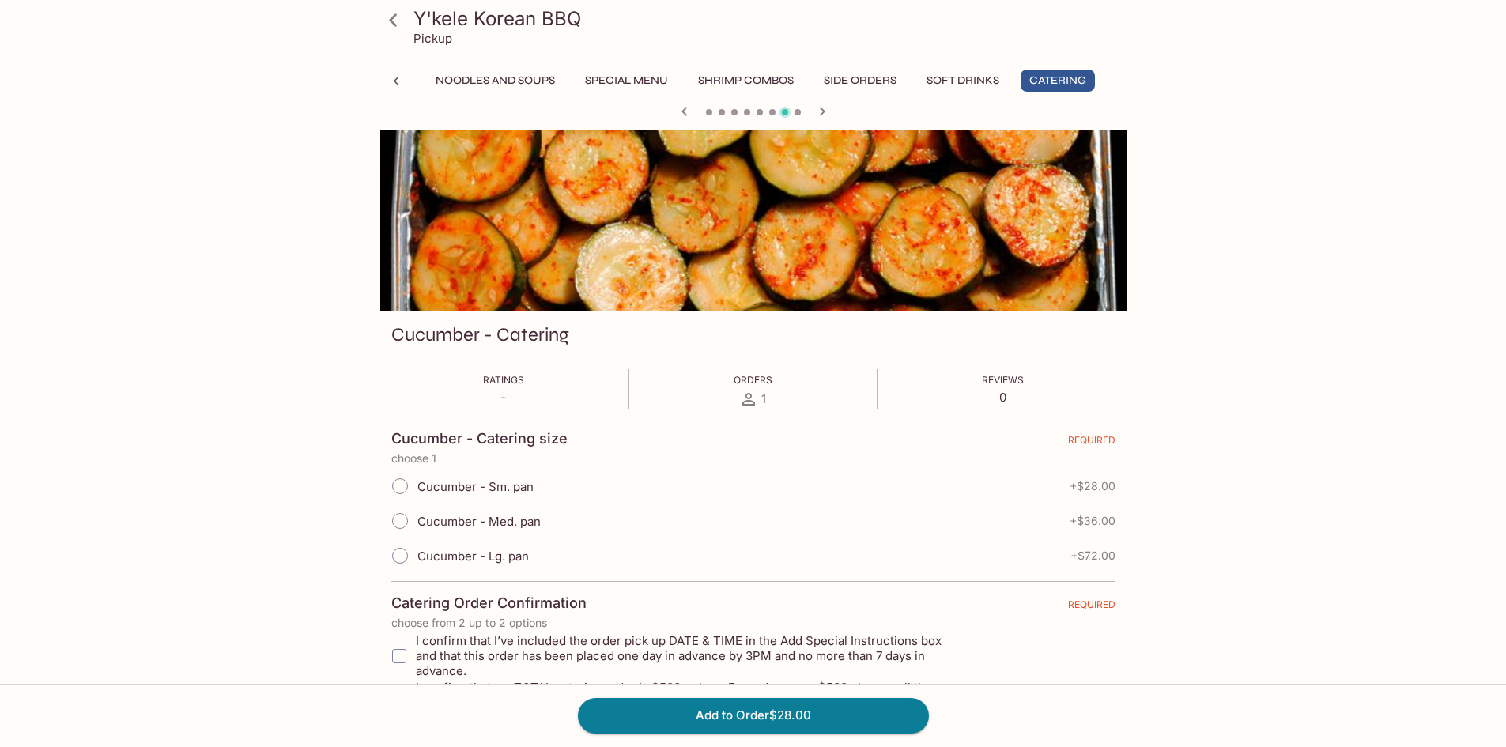
click at [753, 391] on div "Ratings - Orders 1 Reviews 0" at bounding box center [753, 389] width 724 height 40
click at [752, 397] on icon at bounding box center [748, 399] width 19 height 19
click at [755, 378] on span "Orders" at bounding box center [752, 380] width 39 height 12
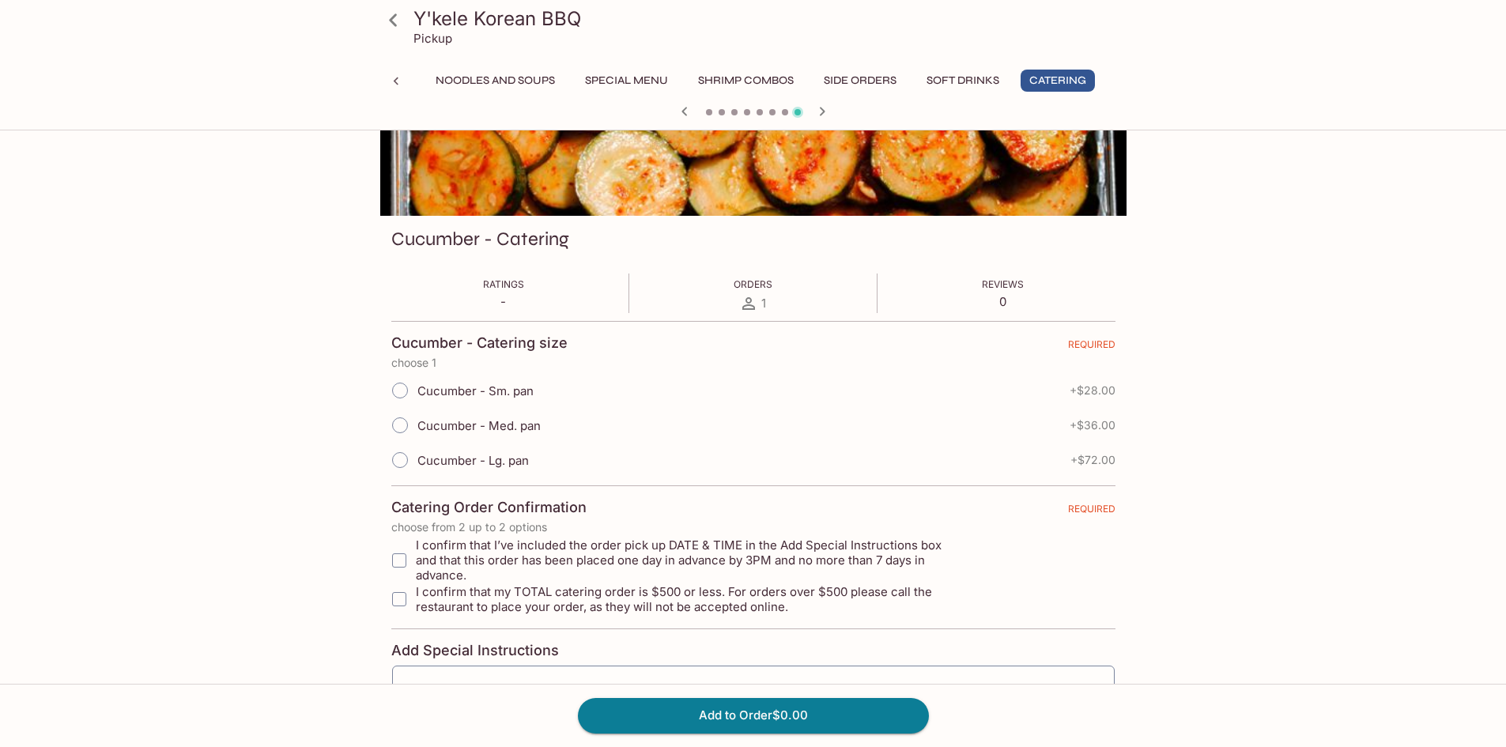
scroll to position [237, 0]
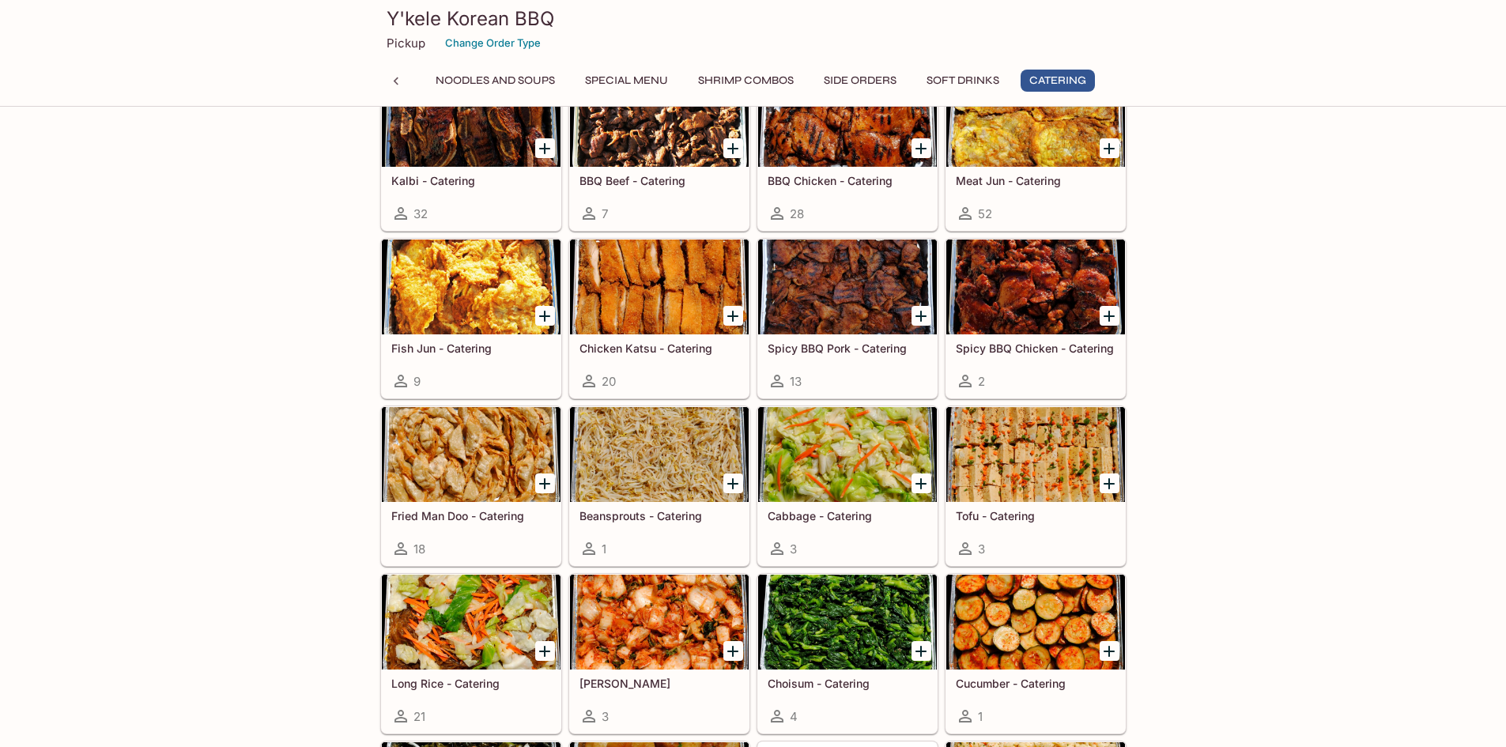
scroll to position [3481, 0]
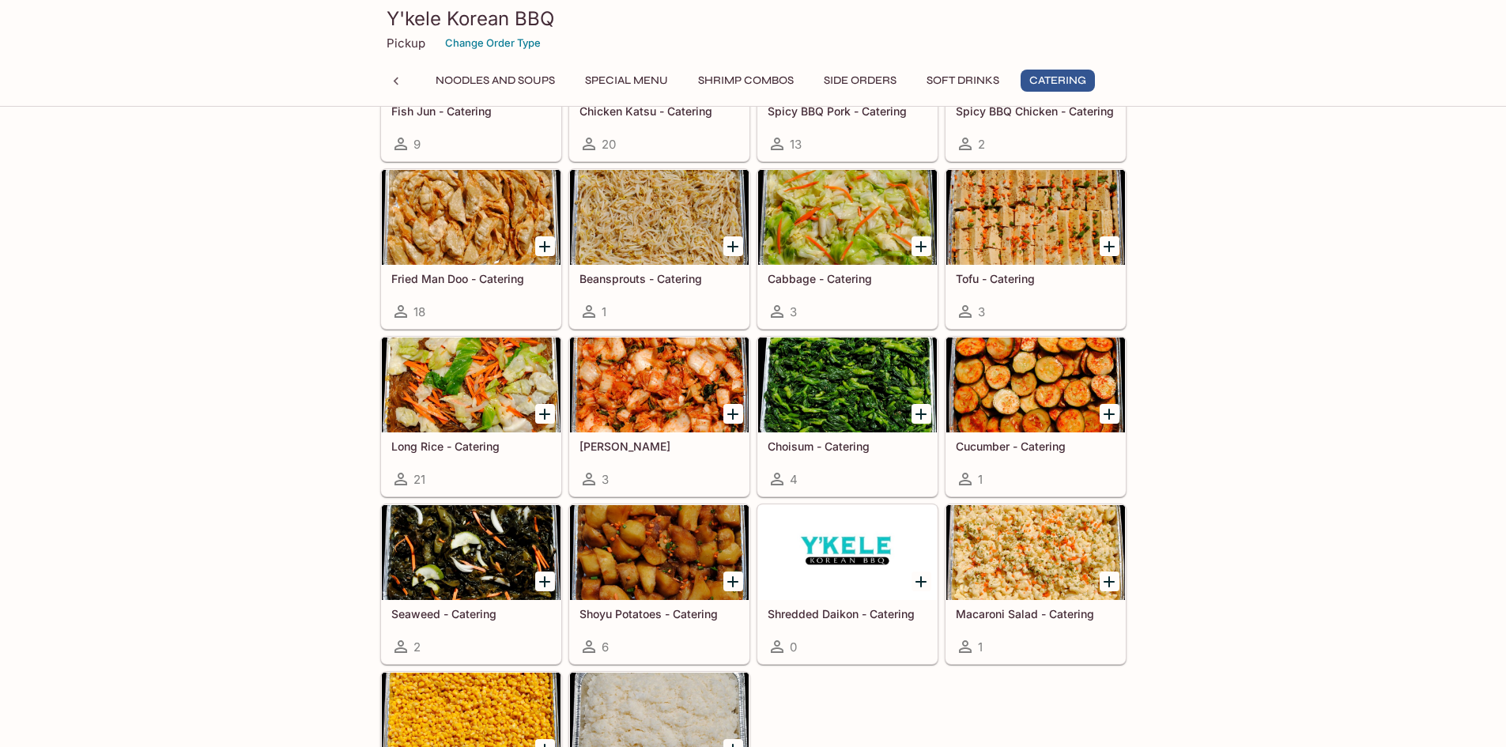
click at [829, 416] on div at bounding box center [847, 384] width 179 height 95
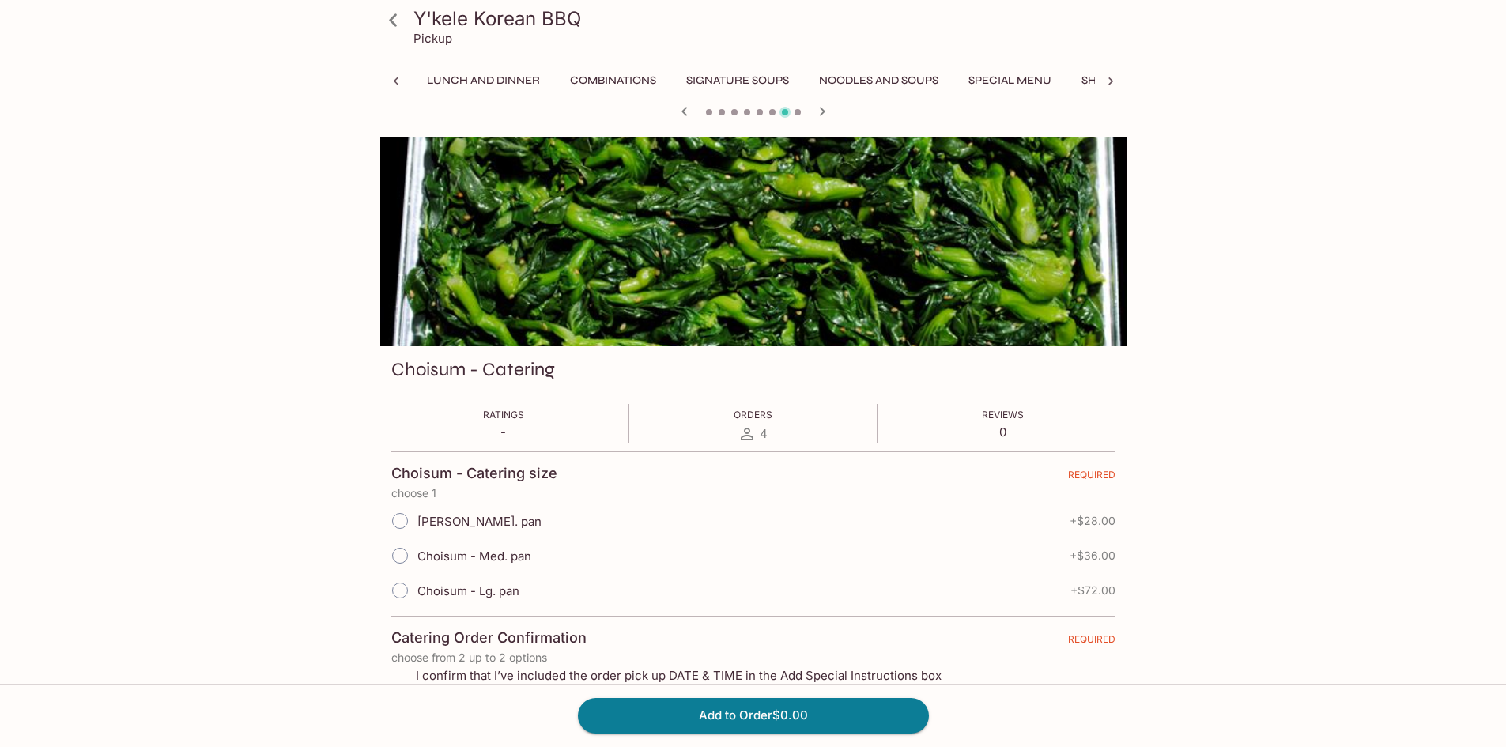
scroll to position [0, 391]
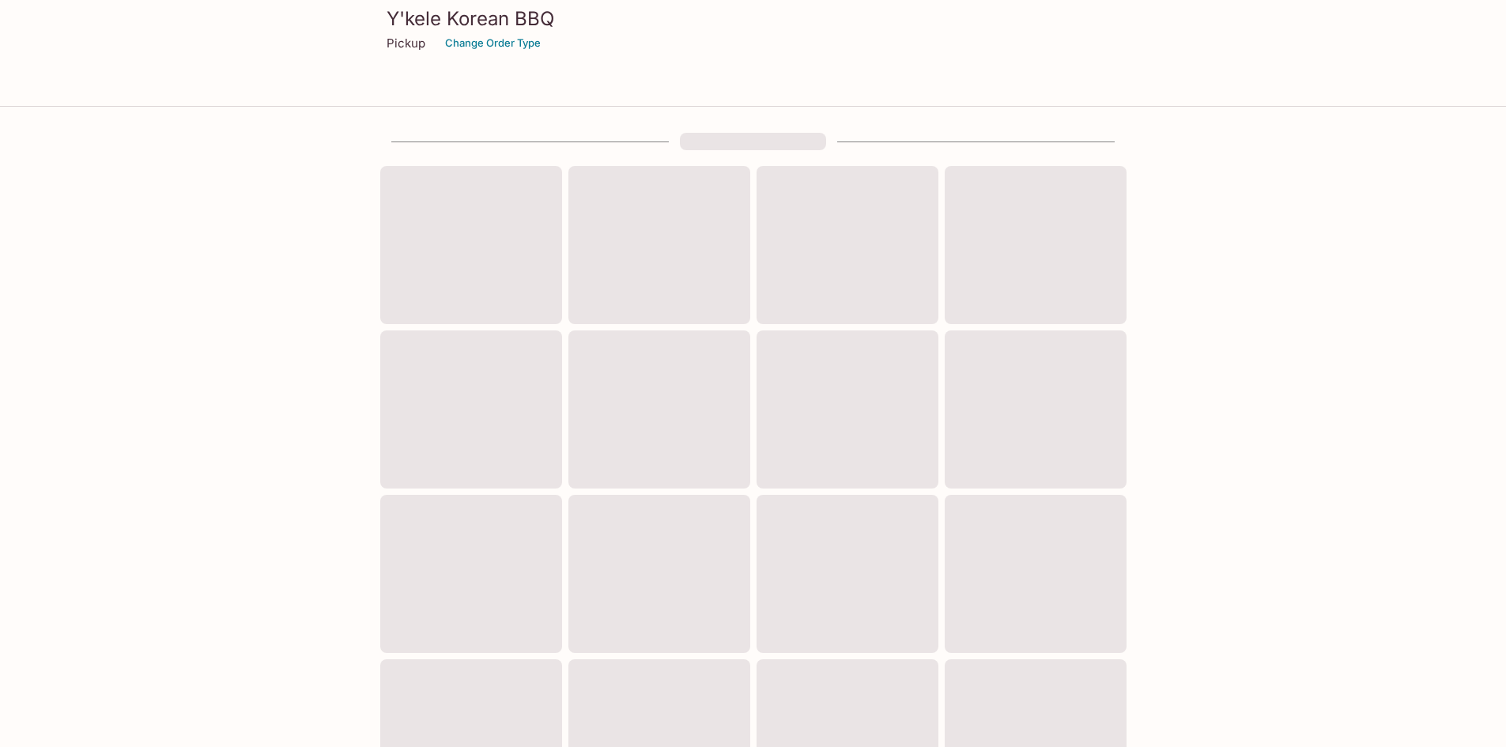
scroll to position [399, 0]
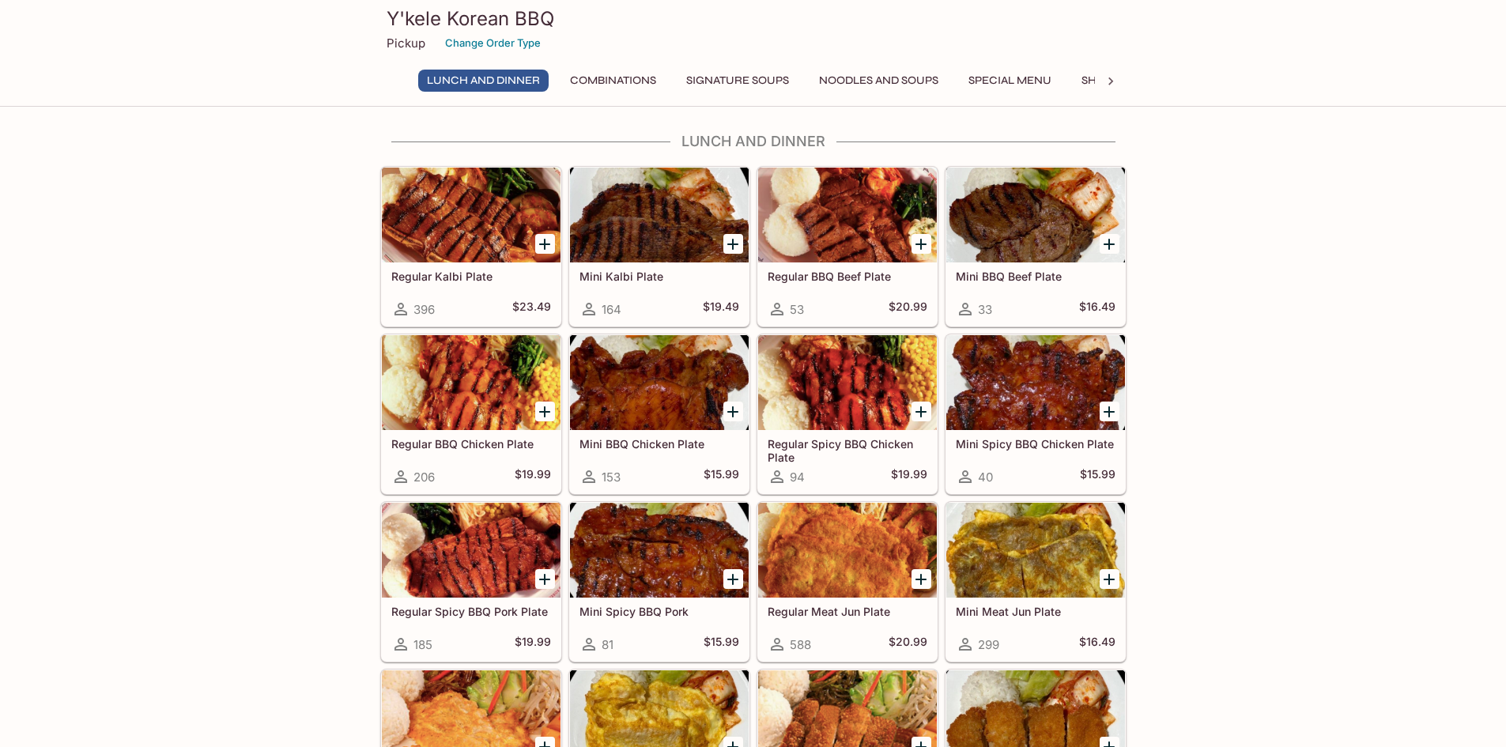
scroll to position [474, 0]
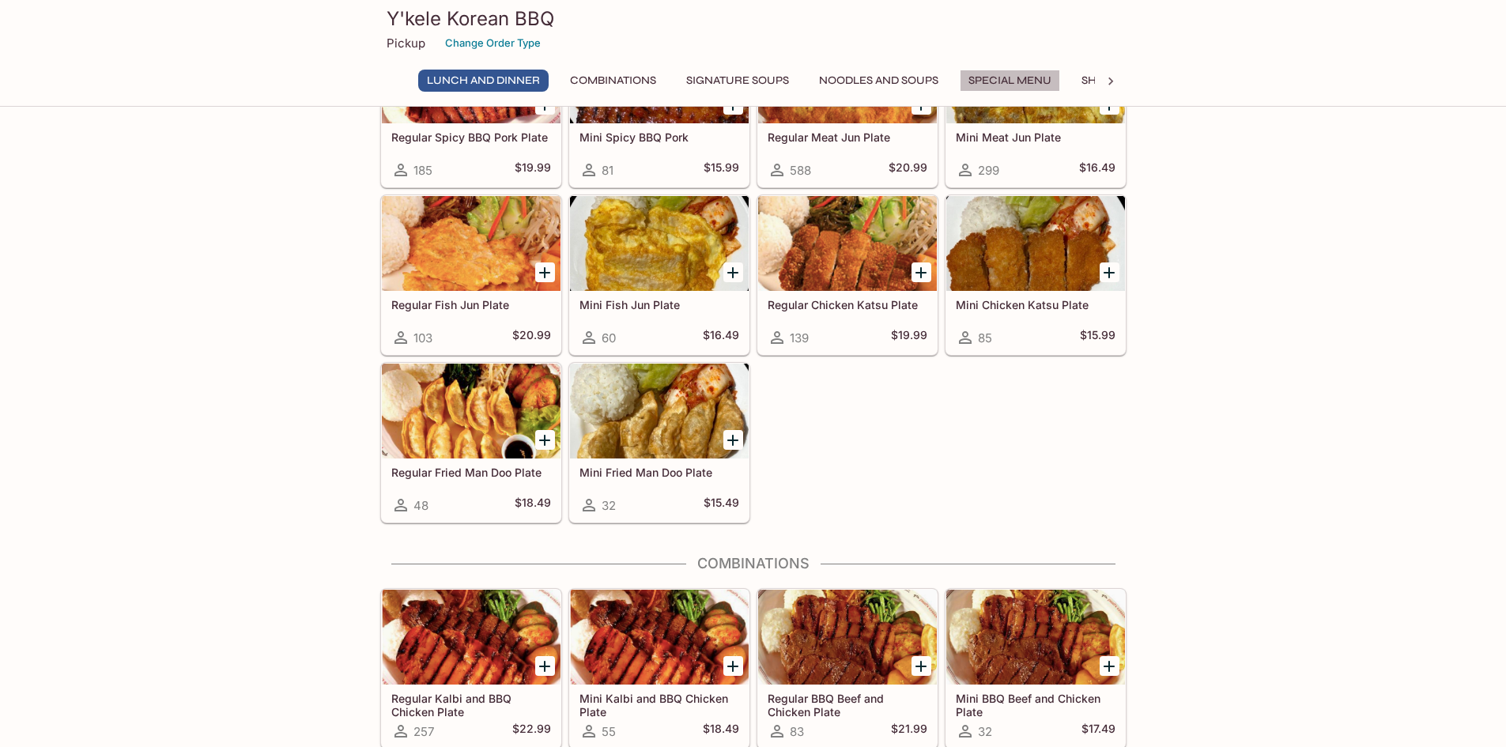
click at [1005, 85] on button "Special Menu" at bounding box center [1009, 81] width 100 height 22
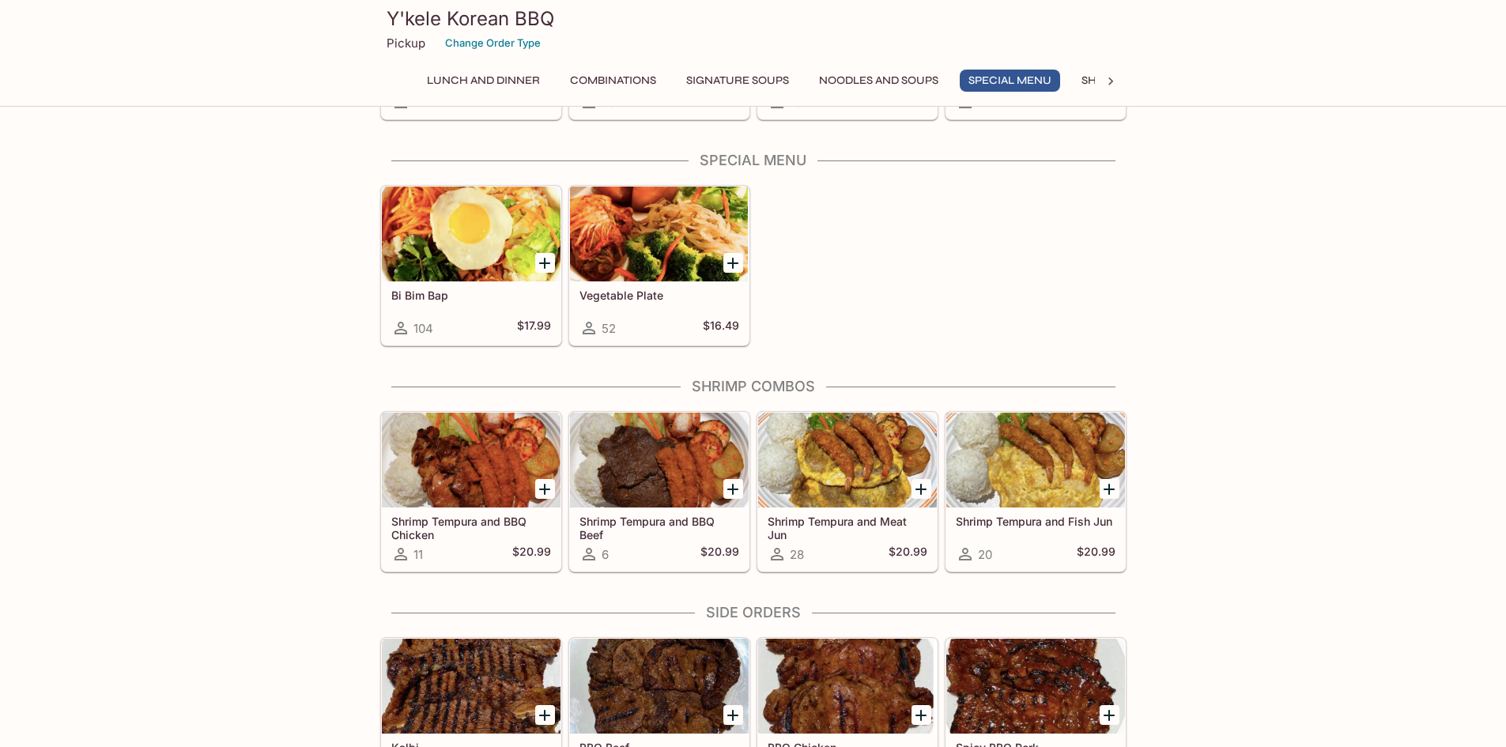
scroll to position [1908, 0]
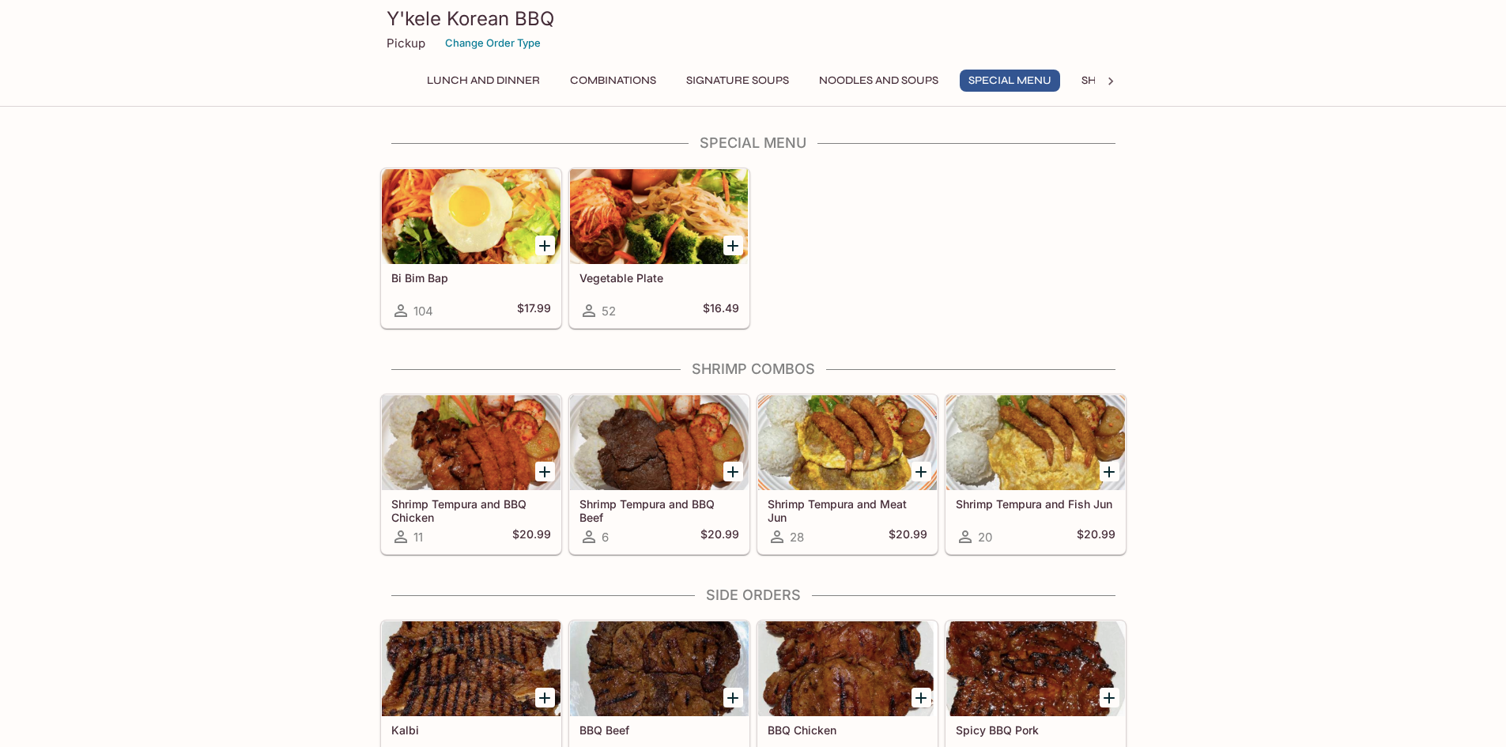
click at [1112, 81] on icon at bounding box center [1110, 81] width 5 height 8
click at [1029, 75] on button "Catering" at bounding box center [1057, 81] width 74 height 22
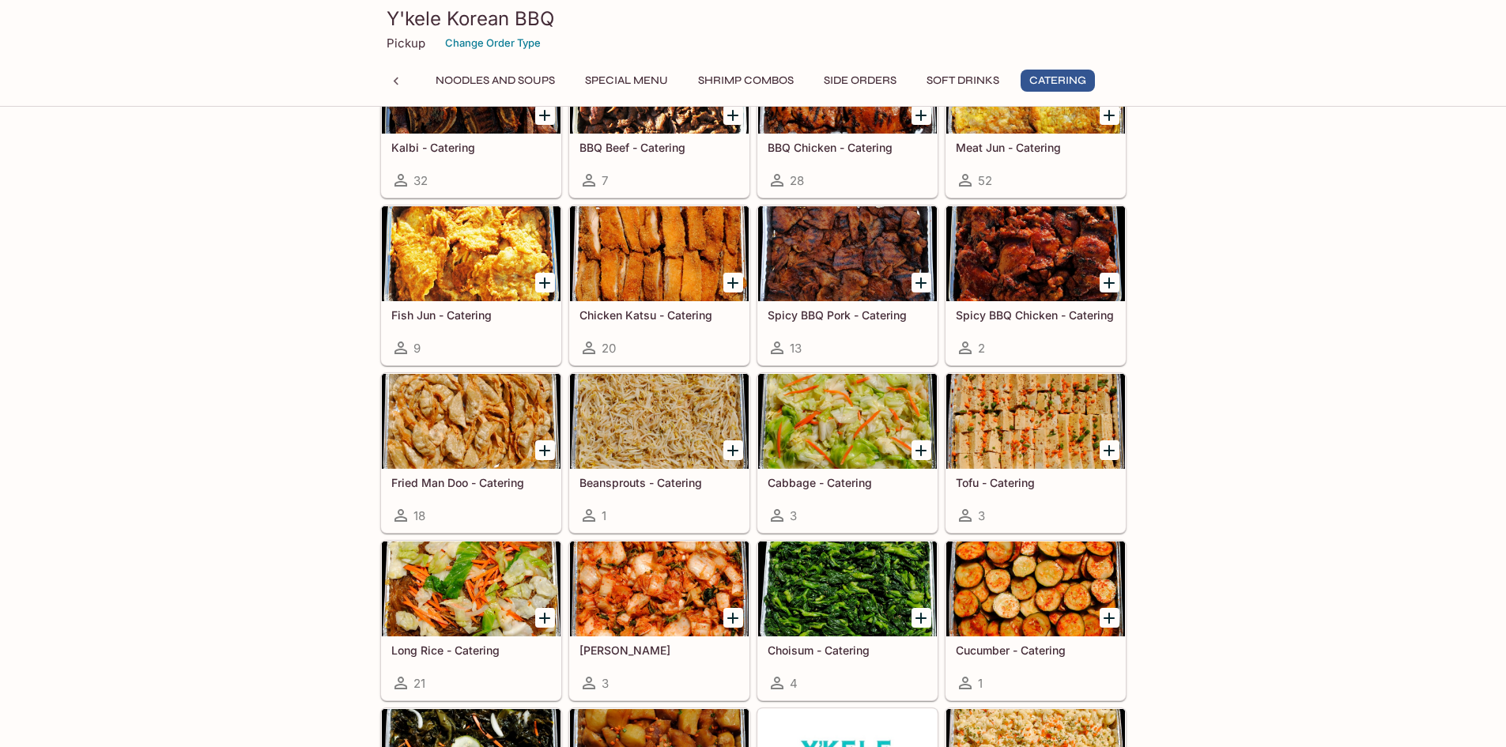
scroll to position [3305, 0]
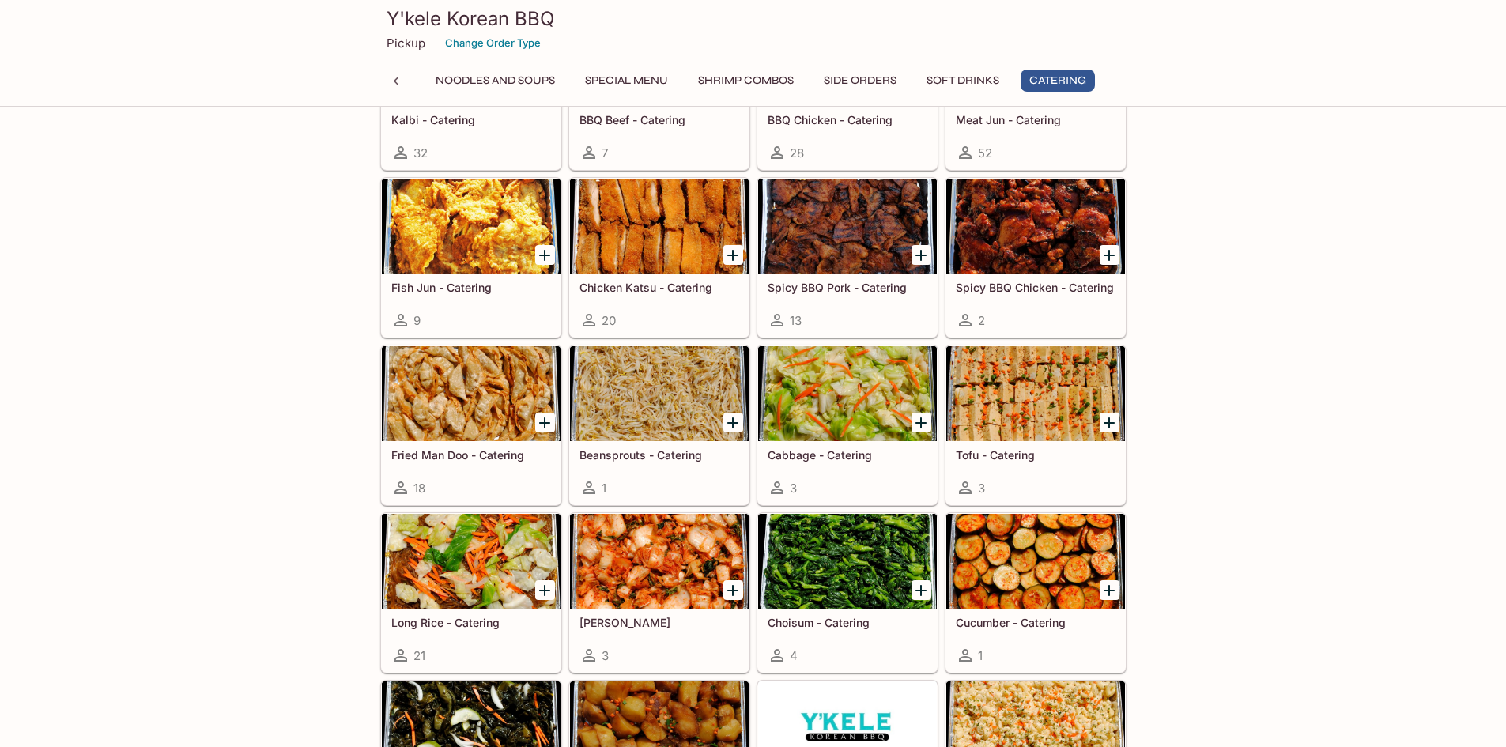
click at [461, 417] on div at bounding box center [471, 393] width 179 height 95
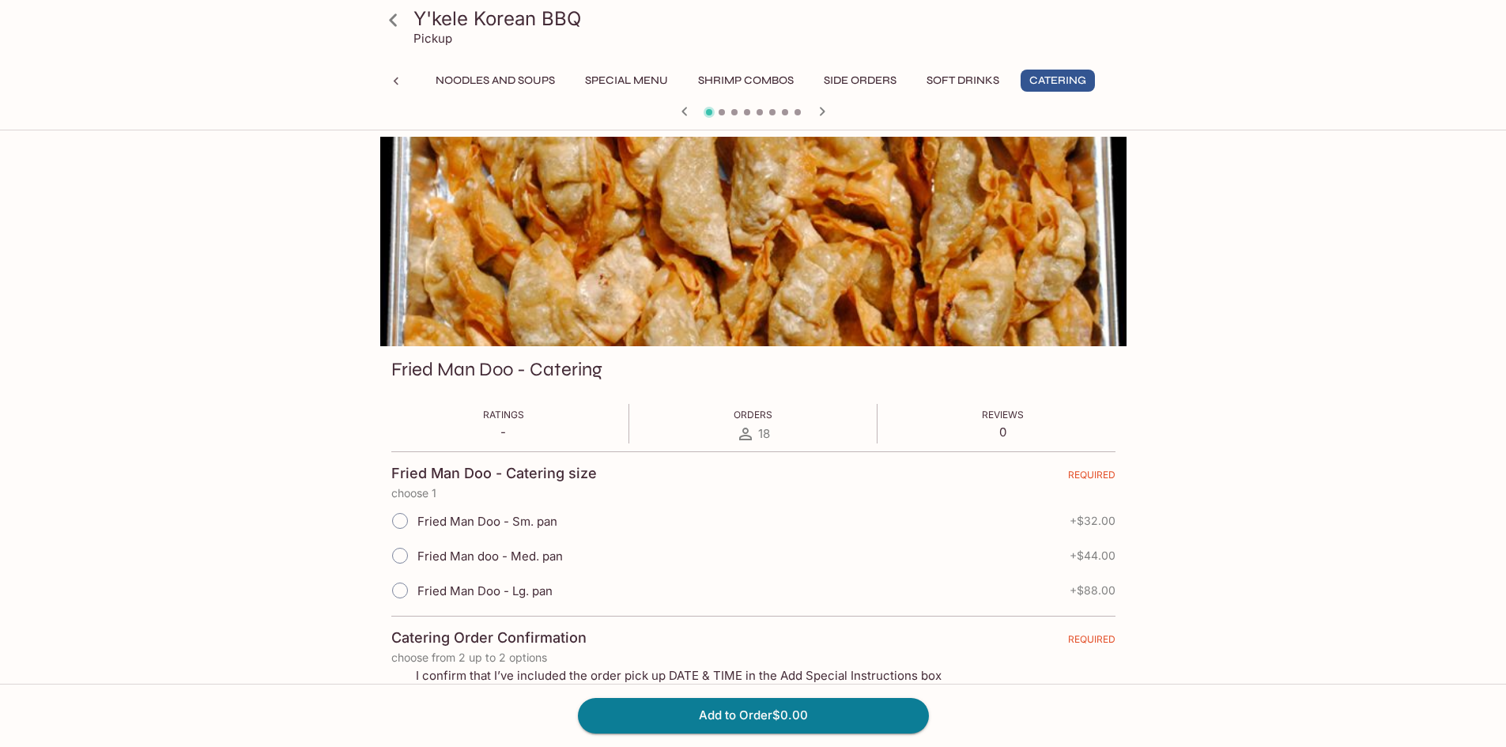
click at [396, 526] on input "Fried Man Doo - Sm. pan" at bounding box center [399, 520] width 33 height 33
radio input "true"
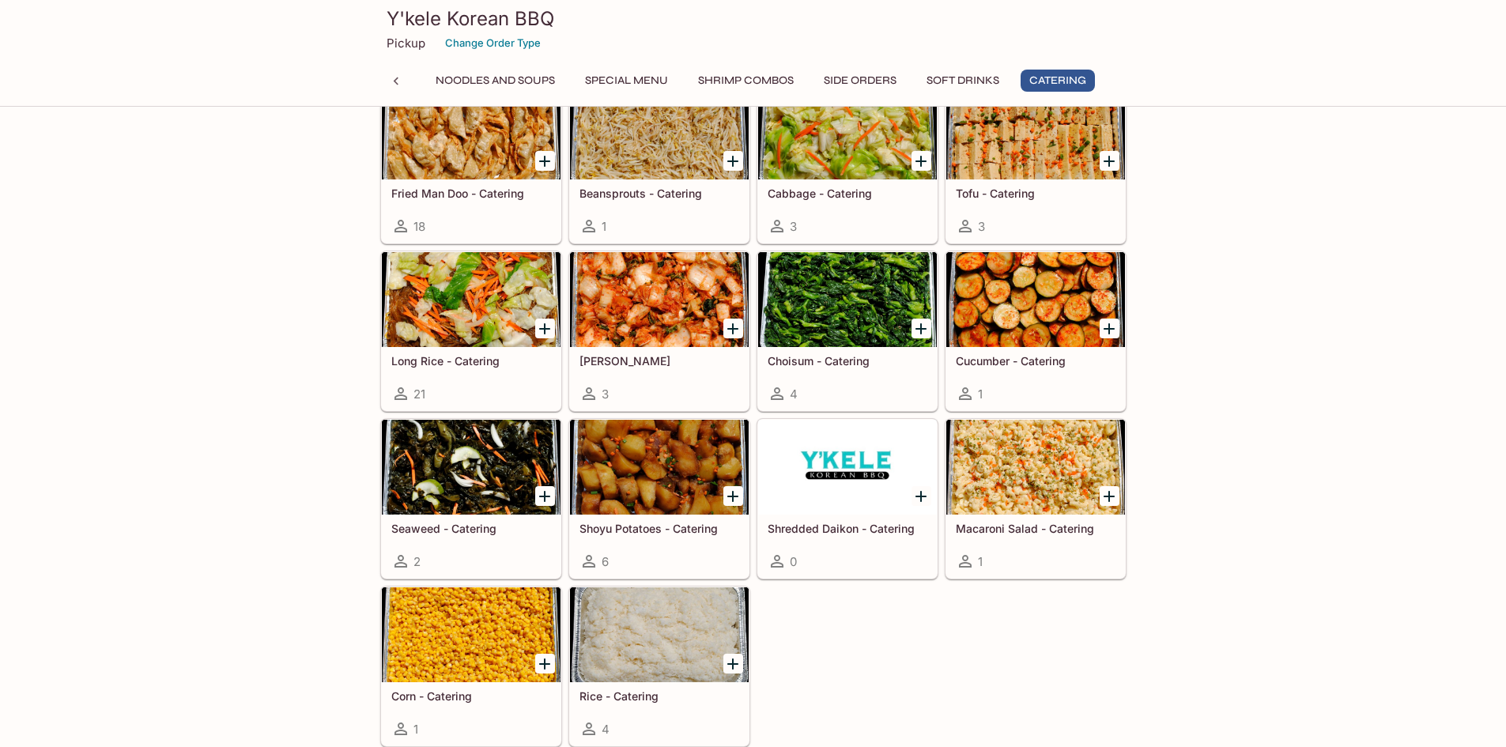
scroll to position [3295, 0]
